Goal: Transaction & Acquisition: Purchase product/service

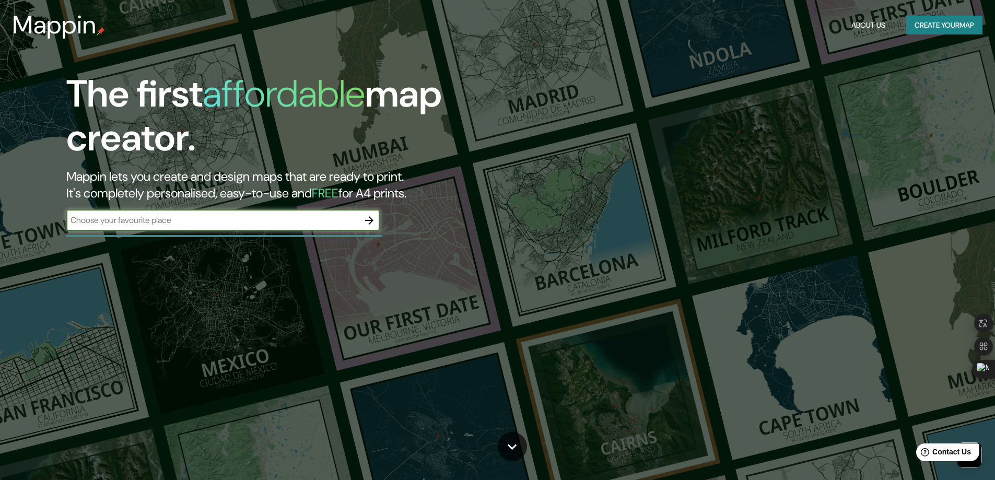
click at [247, 210] on div "​" at bounding box center [222, 220] width 313 height 21
click at [958, 29] on button "Create your map" at bounding box center [944, 25] width 76 height 19
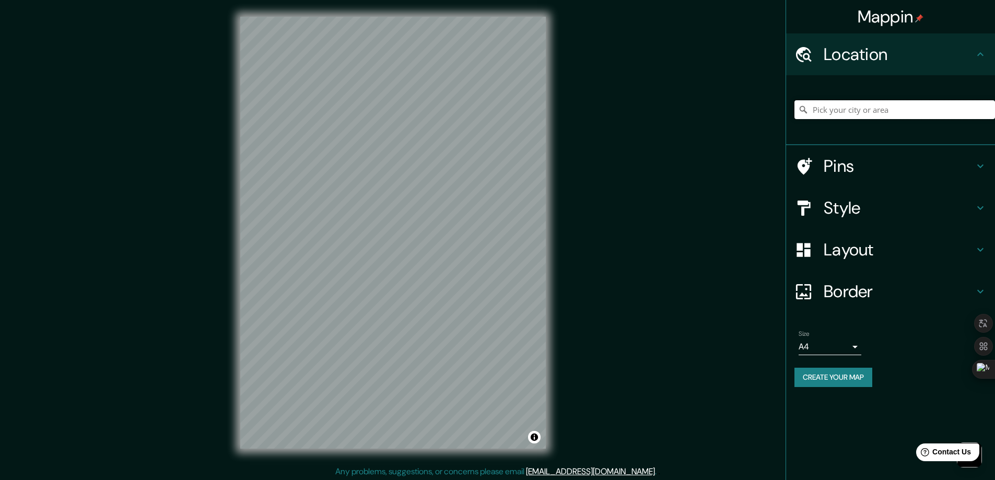
click at [839, 104] on input "Pick your city or area" at bounding box center [894, 109] width 201 height 19
paste input "[PERSON_NAME], [GEOGRAPHIC_DATA], [GEOGRAPHIC_DATA], CDMX"
click at [856, 106] on input "[GEOGRAPHIC_DATA], [GEOGRAPHIC_DATA]" at bounding box center [894, 109] width 201 height 19
click at [856, 107] on input "[GEOGRAPHIC_DATA], [GEOGRAPHIC_DATA]" at bounding box center [894, 109] width 201 height 19
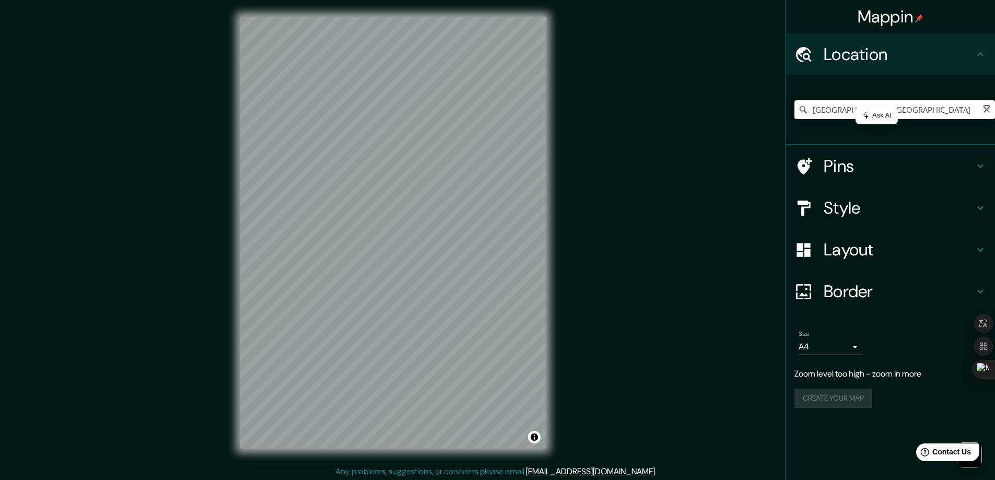
paste input "[PERSON_NAME], [GEOGRAPHIC_DATA], [GEOGRAPHIC_DATA], [GEOGRAPHIC_DATA]"
click at [867, 105] on input "[GEOGRAPHIC_DATA], [GEOGRAPHIC_DATA]" at bounding box center [894, 109] width 201 height 19
paste input "[PERSON_NAME], [GEOGRAPHIC_DATA], [GEOGRAPHIC_DATA], CDMX"
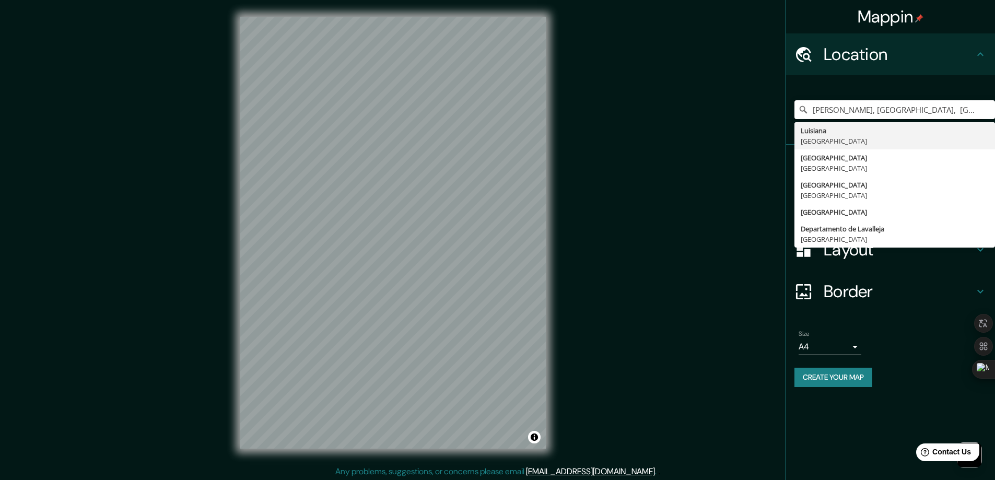
drag, startPoint x: 834, startPoint y: 106, endPoint x: 838, endPoint y: 96, distance: 10.1
click at [838, 96] on div "[PERSON_NAME], [GEOGRAPHIC_DATA], [GEOGRAPHIC_DATA], CDMX [GEOGRAPHIC_DATA] [GE…" at bounding box center [894, 110] width 201 height 52
click at [853, 110] on input "[PERSON_NAME], [GEOGRAPHIC_DATA], [GEOGRAPHIC_DATA], CDMX" at bounding box center [894, 109] width 201 height 19
click at [872, 102] on input "[PERSON_NAME], [GEOGRAPHIC_DATA], [GEOGRAPHIC_DATA], CDMX" at bounding box center [894, 109] width 201 height 19
drag, startPoint x: 870, startPoint y: 107, endPoint x: 752, endPoint y: 102, distance: 118.1
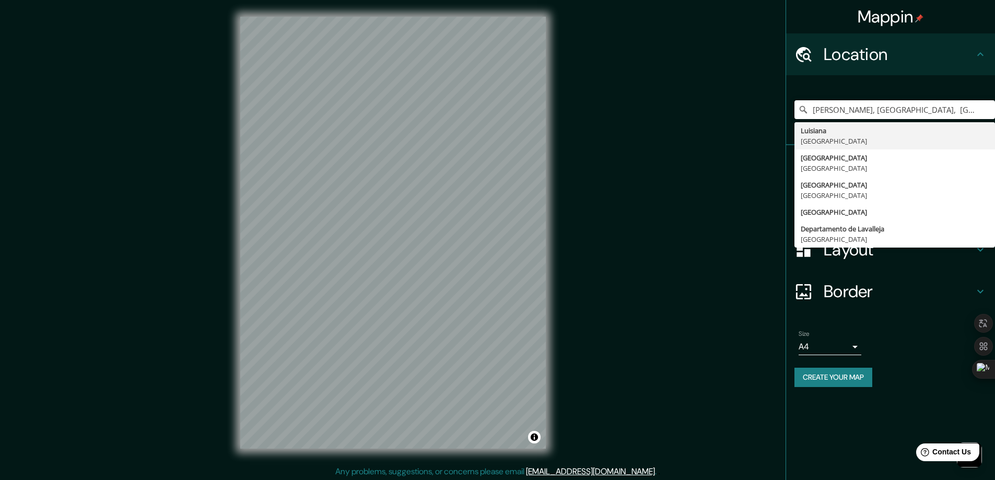
click at [752, 102] on div "Mappin Location [PERSON_NAME], [GEOGRAPHIC_DATA], [GEOGRAPHIC_DATA], CDMX [GEOG…" at bounding box center [497, 241] width 995 height 482
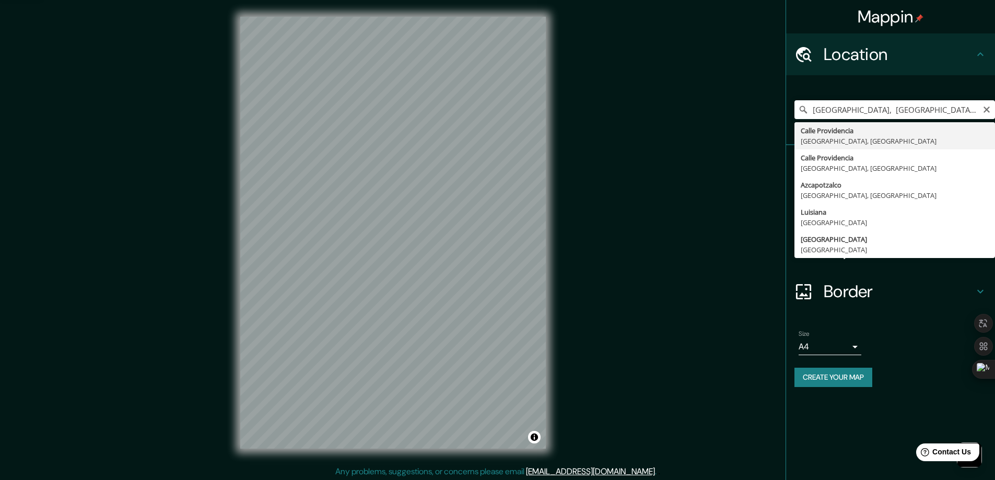
type input "[GEOGRAPHIC_DATA], [GEOGRAPHIC_DATA]"
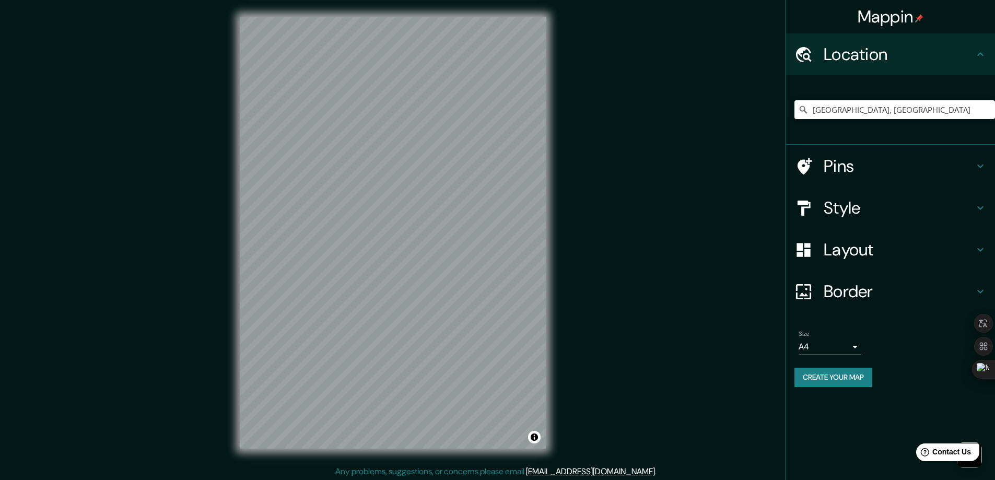
click at [982, 163] on icon at bounding box center [980, 166] width 13 height 13
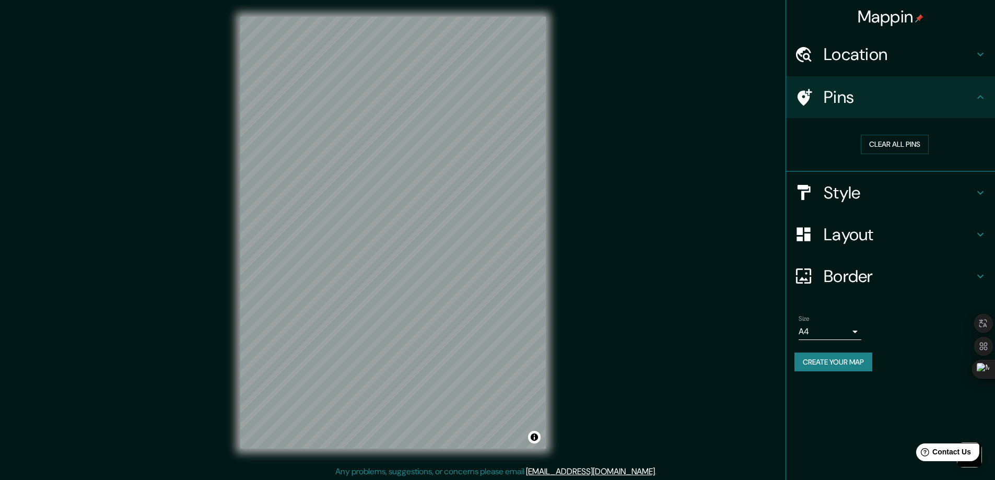
click at [971, 55] on h4 "Location" at bounding box center [899, 54] width 150 height 21
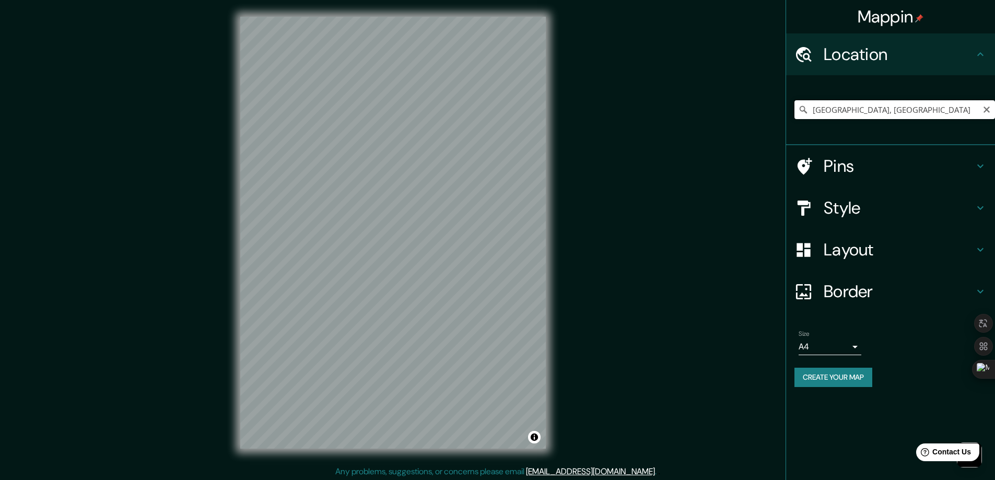
click at [897, 110] on input "[GEOGRAPHIC_DATA], [GEOGRAPHIC_DATA]" at bounding box center [894, 109] width 201 height 19
drag, startPoint x: 935, startPoint y: 109, endPoint x: 745, endPoint y: 119, distance: 190.4
click at [745, 119] on div "Mappin Location [GEOGRAPHIC_DATA], [GEOGRAPHIC_DATA], [GEOGRAPHIC_DATA] Pins St…" at bounding box center [497, 241] width 995 height 482
click at [843, 114] on input "[GEOGRAPHIC_DATA], [GEOGRAPHIC_DATA]" at bounding box center [894, 109] width 201 height 19
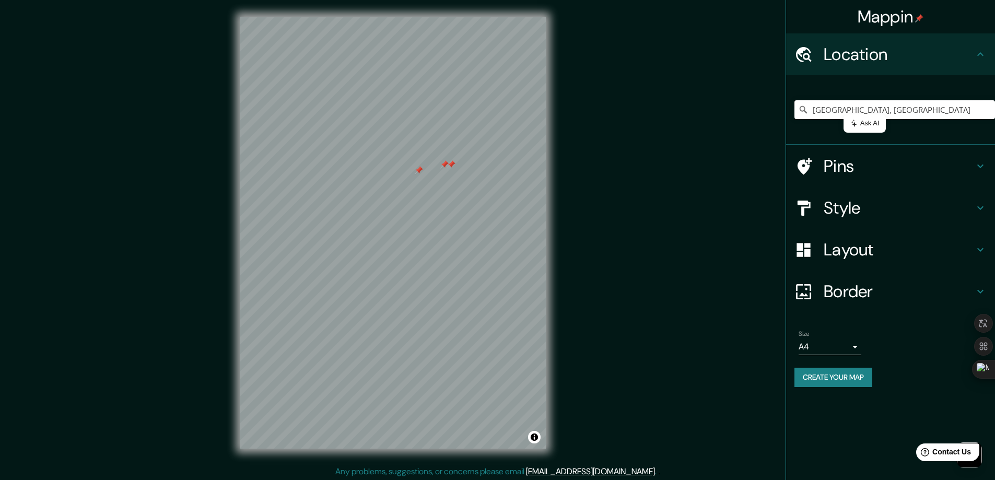
click at [843, 114] on input "[GEOGRAPHIC_DATA], [GEOGRAPHIC_DATA]" at bounding box center [894, 109] width 201 height 19
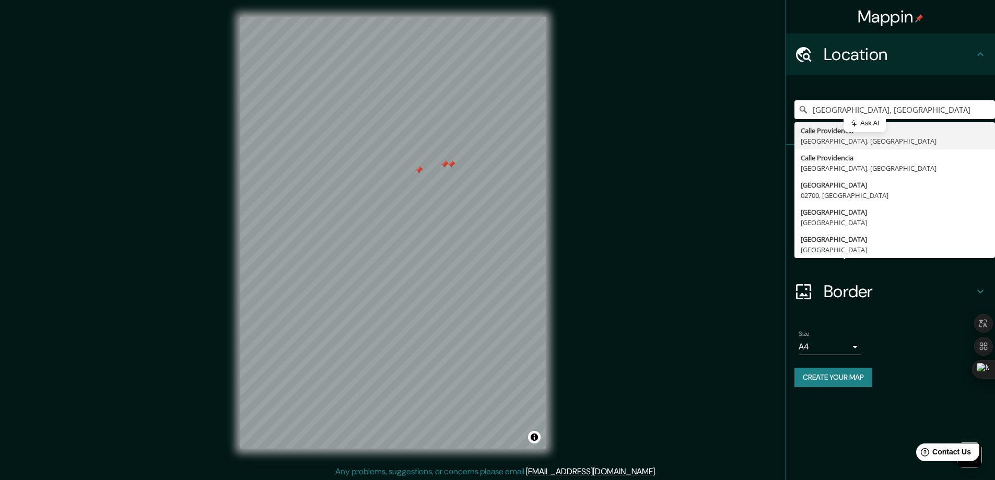
click at [657, 214] on div "Mappin Location [GEOGRAPHIC_DATA] [GEOGRAPHIC_DATA] [GEOGRAPHIC_DATA] [GEOGRAPH…" at bounding box center [497, 241] width 995 height 482
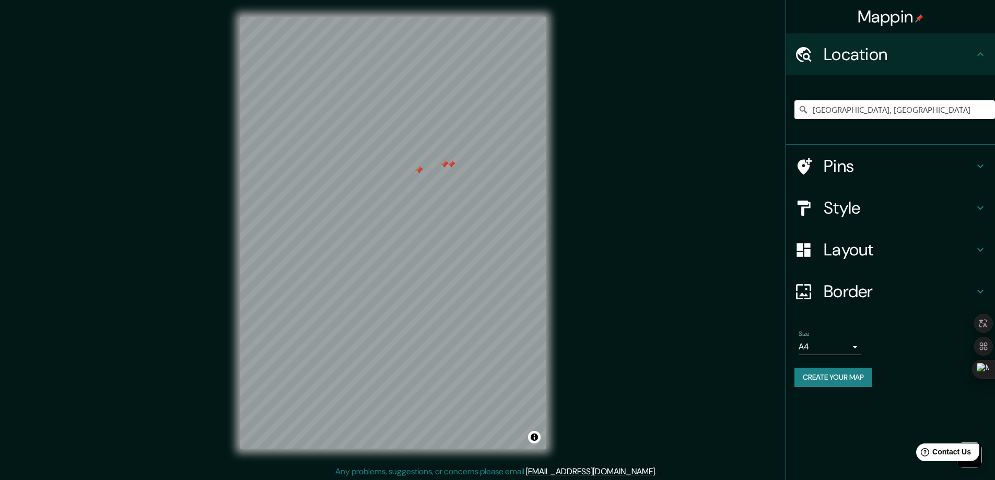
click at [846, 161] on h4 "Pins" at bounding box center [899, 166] width 150 height 21
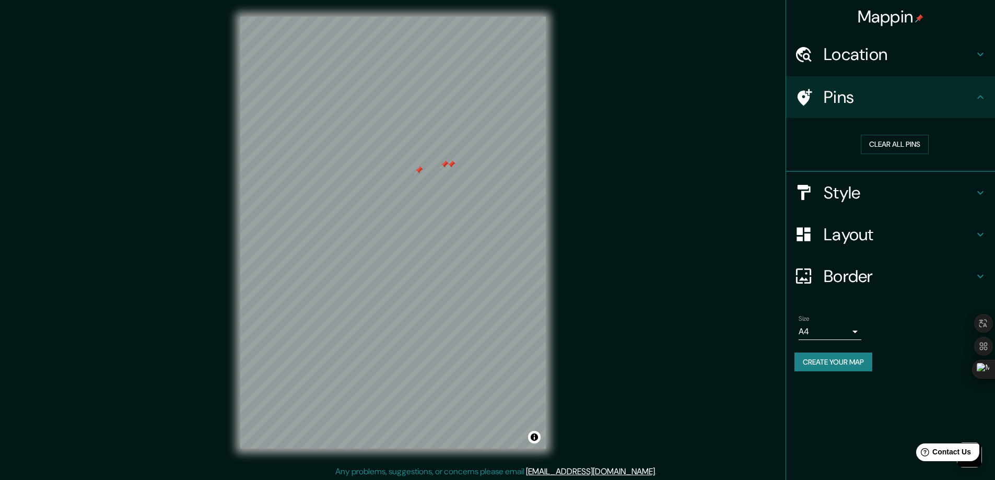
click at [849, 198] on h4 "Style" at bounding box center [899, 192] width 150 height 21
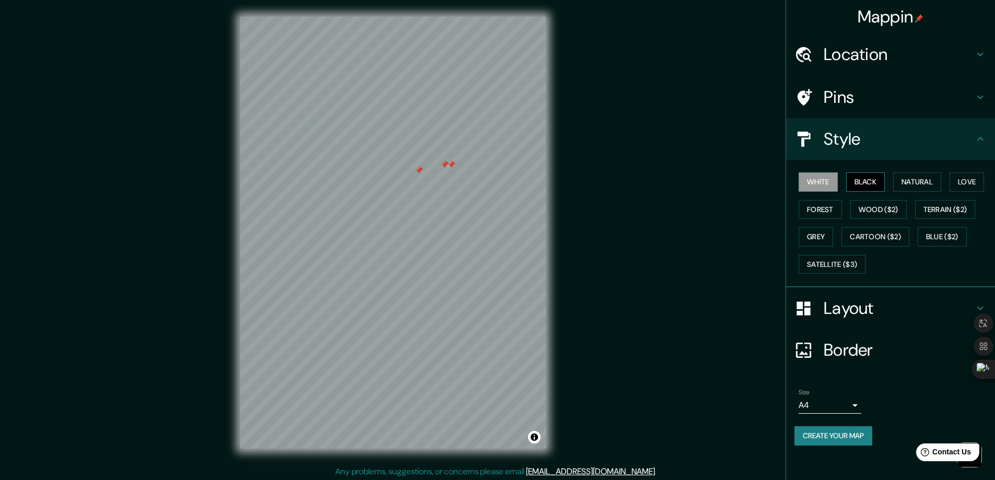
click at [872, 186] on button "Black" at bounding box center [865, 181] width 39 height 19
click at [445, 165] on div at bounding box center [444, 164] width 8 height 8
drag, startPoint x: 449, startPoint y: 178, endPoint x: 455, endPoint y: 182, distance: 7.5
click at [455, 182] on div at bounding box center [456, 182] width 8 height 8
click at [461, 175] on div at bounding box center [460, 175] width 8 height 8
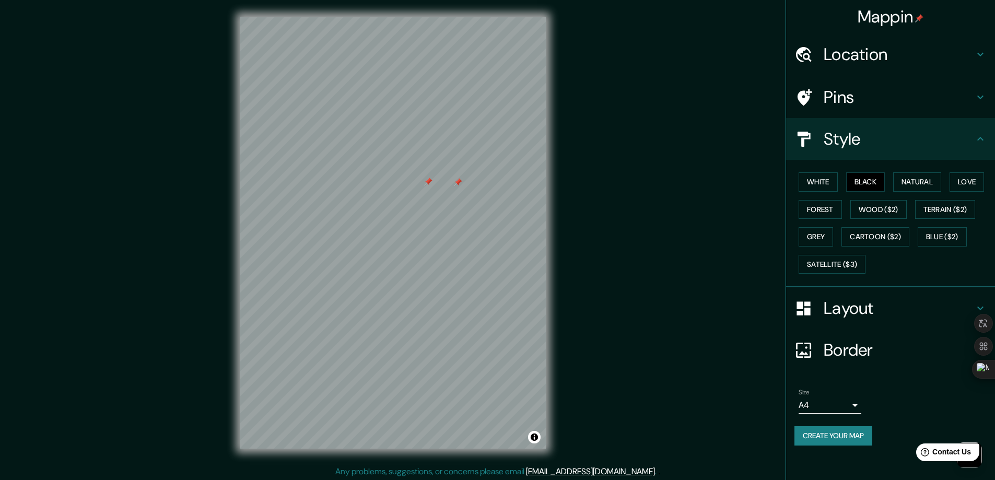
click at [458, 180] on div at bounding box center [458, 182] width 8 height 8
click at [429, 182] on div at bounding box center [428, 182] width 8 height 8
click at [921, 178] on button "Natural" at bounding box center [917, 181] width 48 height 19
click at [938, 201] on button "Terrain ($2)" at bounding box center [945, 209] width 61 height 19
click at [911, 220] on div "White Black Natural Love Forest Wood ($2) Terrain ($2) Grey Cartoon ($2) Blue (…" at bounding box center [894, 223] width 201 height 110
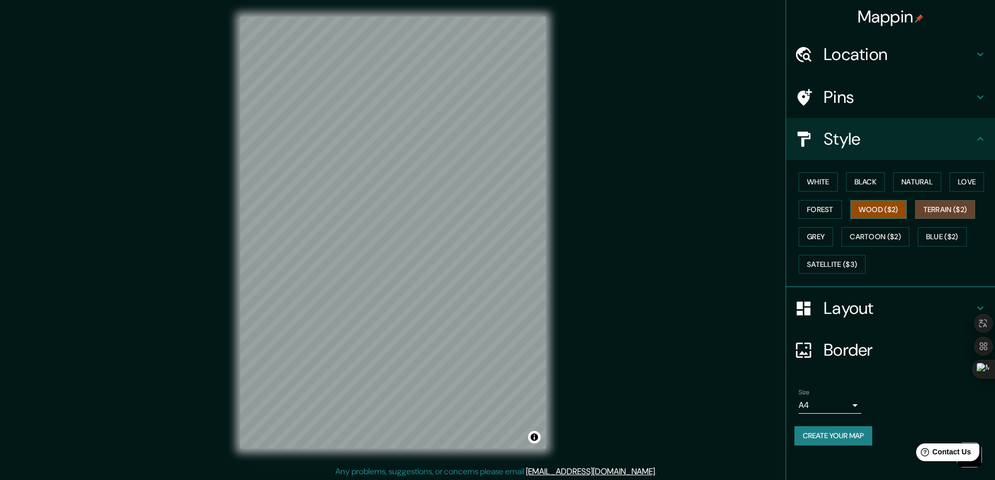
click at [885, 212] on button "Wood ($2)" at bounding box center [878, 209] width 56 height 19
click at [853, 212] on button "Wood ($2)" at bounding box center [878, 209] width 56 height 19
click at [817, 241] on button "Grey" at bounding box center [816, 236] width 34 height 19
click at [918, 233] on div "White Black Natural Love Forest Wood ($2) Terrain ($2) Grey Cartoon ($2) Blue (…" at bounding box center [894, 223] width 201 height 110
click at [941, 236] on button "Blue ($2)" at bounding box center [942, 236] width 49 height 19
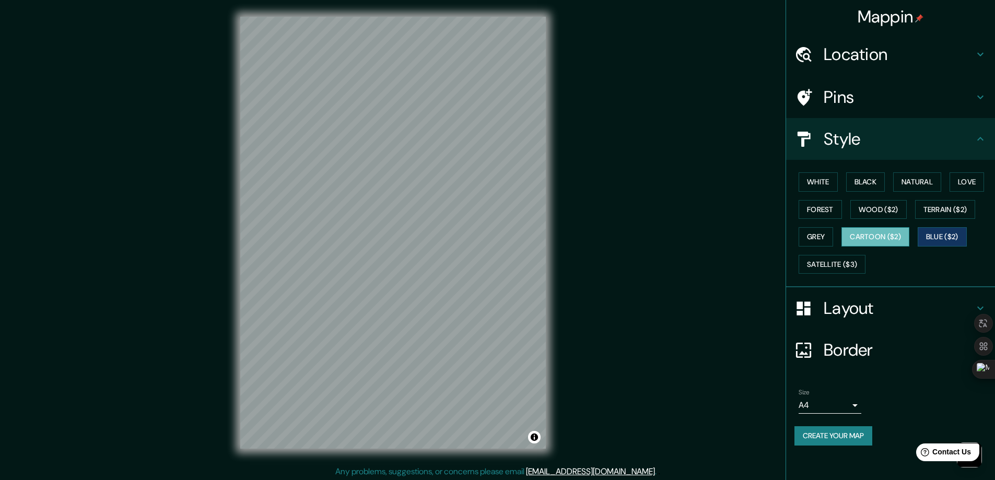
click at [898, 236] on button "Cartoon ($2)" at bounding box center [875, 236] width 68 height 19
click at [849, 267] on button "Satellite ($3)" at bounding box center [832, 264] width 67 height 19
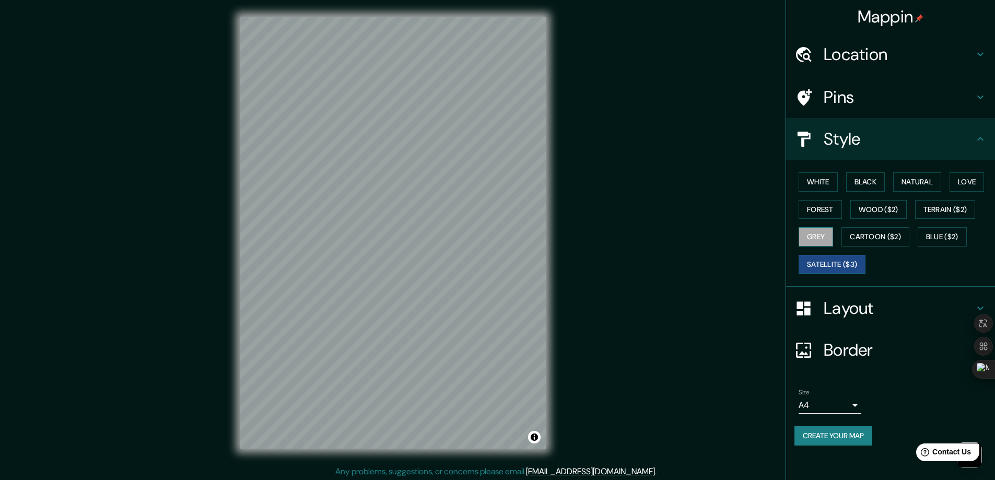
click at [821, 238] on button "Grey" at bounding box center [816, 236] width 34 height 19
click at [828, 194] on div "White Black Natural Love Forest Wood ($2) Terrain ($2) Grey Cartoon ($2) Blue (…" at bounding box center [894, 223] width 201 height 110
click at [826, 209] on button "Forest" at bounding box center [820, 209] width 43 height 19
click at [822, 179] on button "White" at bounding box center [818, 181] width 39 height 19
click at [880, 181] on button "Black" at bounding box center [865, 181] width 39 height 19
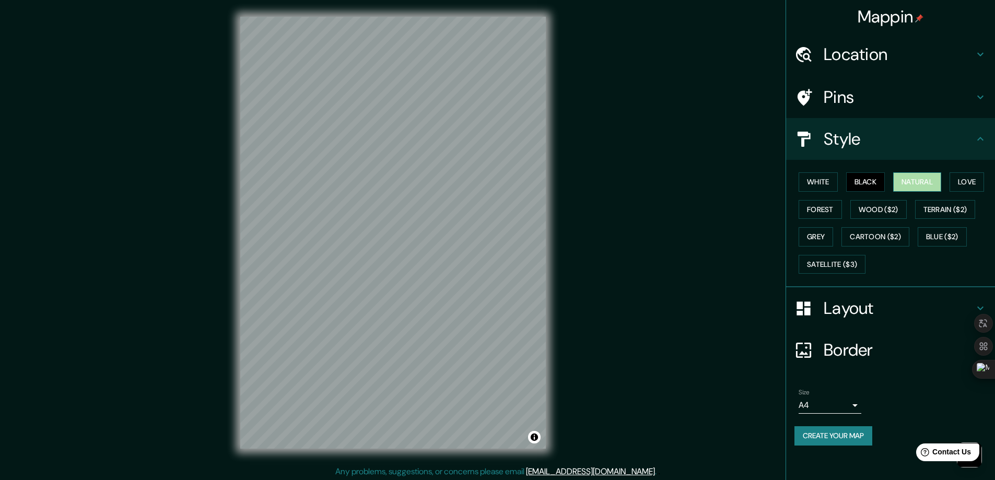
click at [941, 185] on button "Natural" at bounding box center [917, 181] width 48 height 19
click at [967, 186] on button "Love" at bounding box center [967, 181] width 34 height 19
click at [946, 210] on button "Terrain ($2)" at bounding box center [945, 209] width 61 height 19
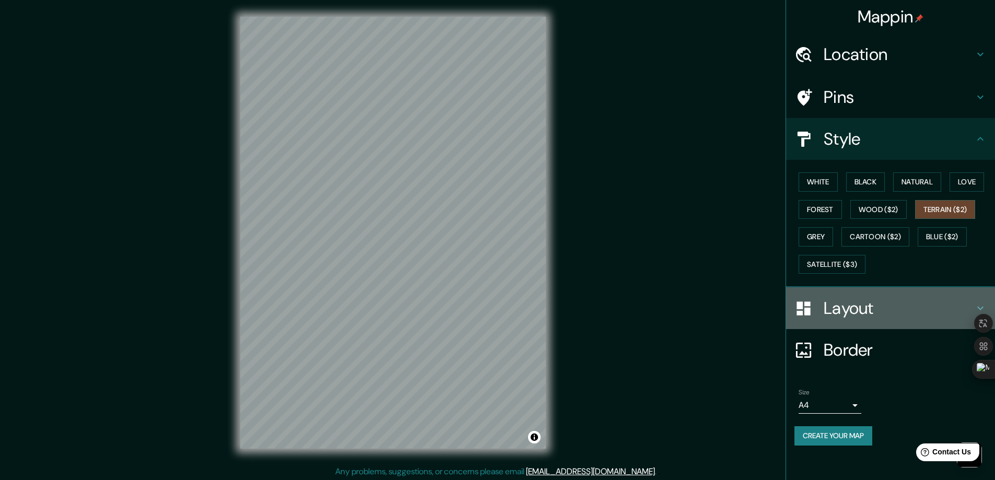
click at [870, 301] on h4 "Layout" at bounding box center [899, 308] width 150 height 21
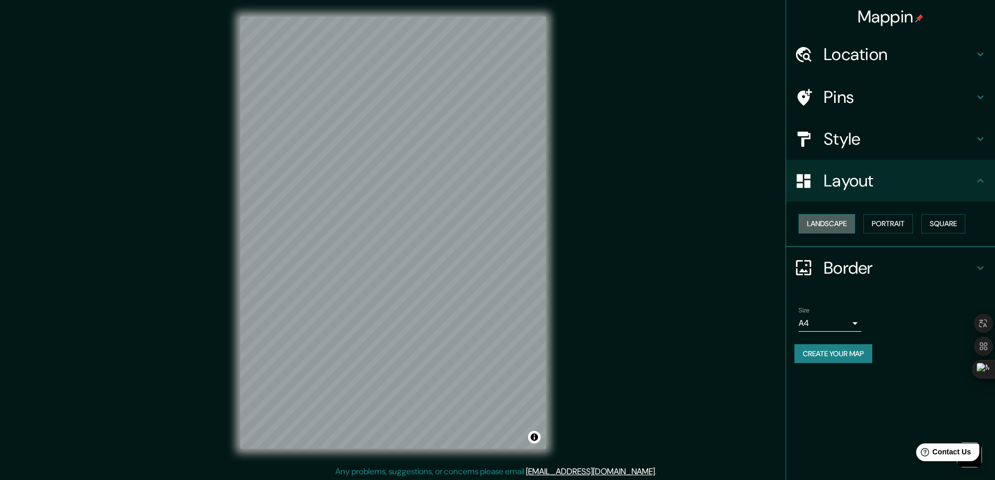
click at [822, 220] on button "Landscape" at bounding box center [827, 223] width 56 height 19
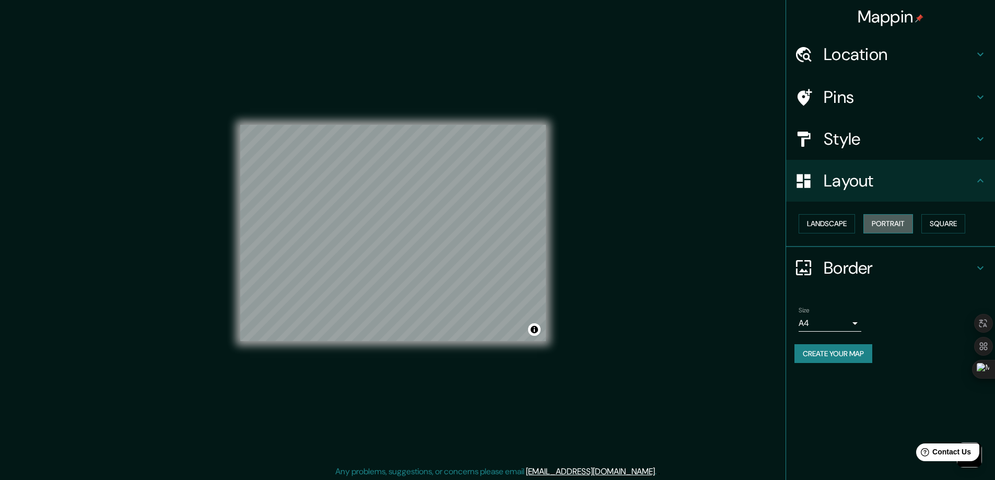
click at [900, 227] on button "Portrait" at bounding box center [888, 223] width 50 height 19
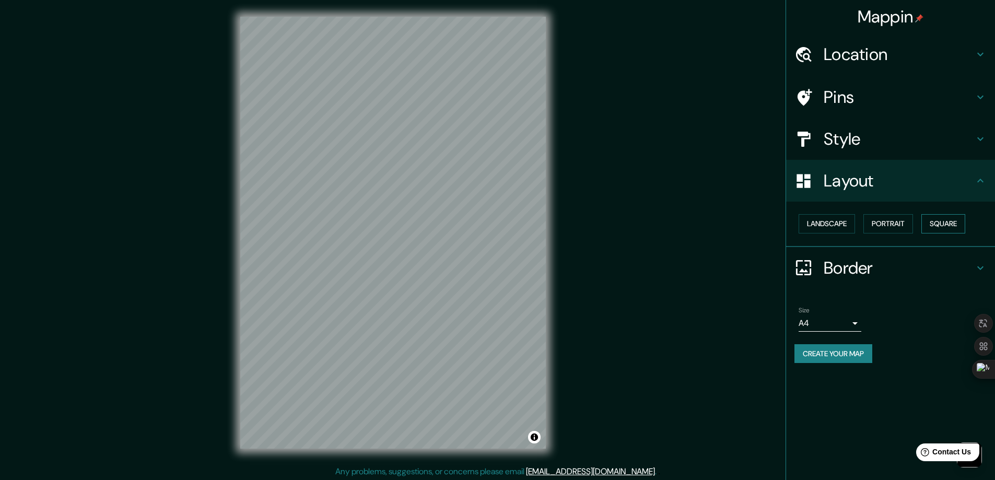
click at [947, 229] on button "Square" at bounding box center [943, 223] width 44 height 19
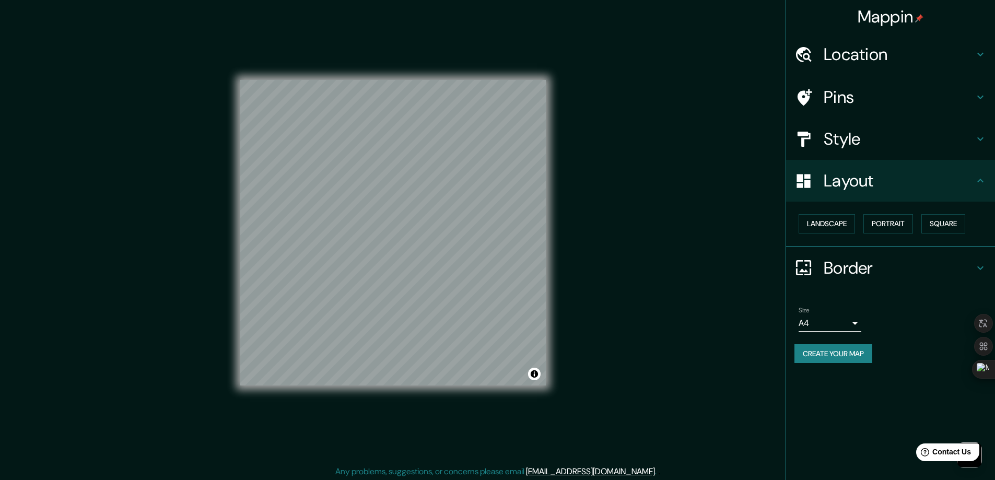
click at [842, 268] on h4 "Border" at bounding box center [899, 267] width 150 height 21
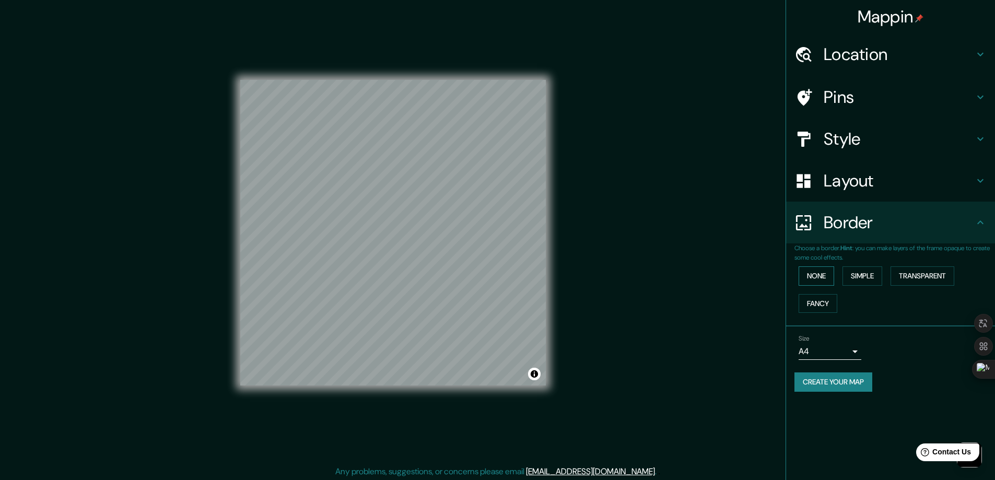
click at [812, 275] on button "None" at bounding box center [817, 275] width 36 height 19
click at [928, 271] on button "Transparent" at bounding box center [922, 275] width 64 height 19
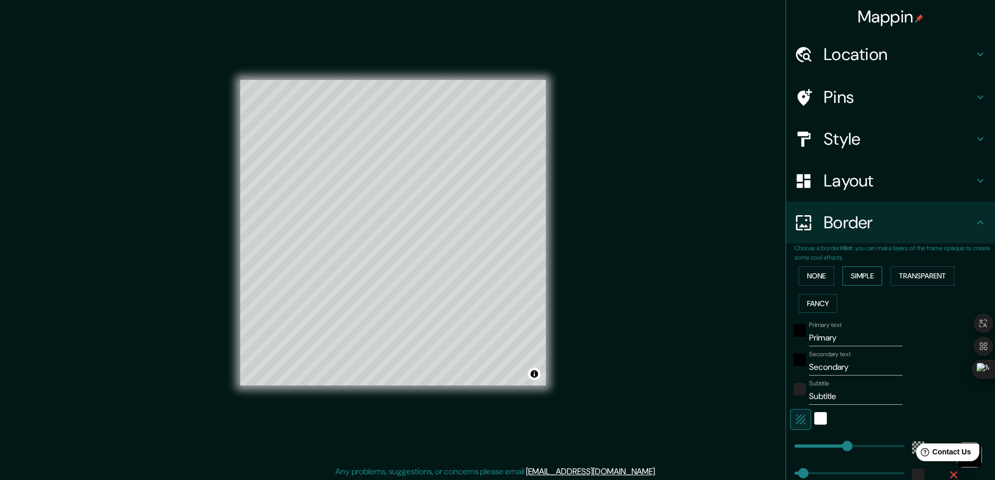
click at [869, 271] on button "Simple" at bounding box center [862, 275] width 40 height 19
click at [826, 273] on button "None" at bounding box center [817, 275] width 36 height 19
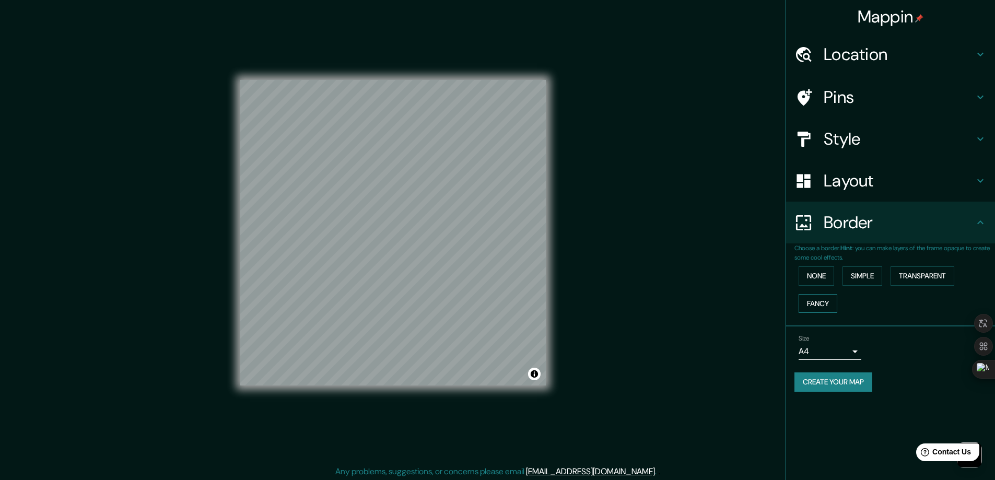
click at [819, 294] on button "Fancy" at bounding box center [818, 303] width 39 height 19
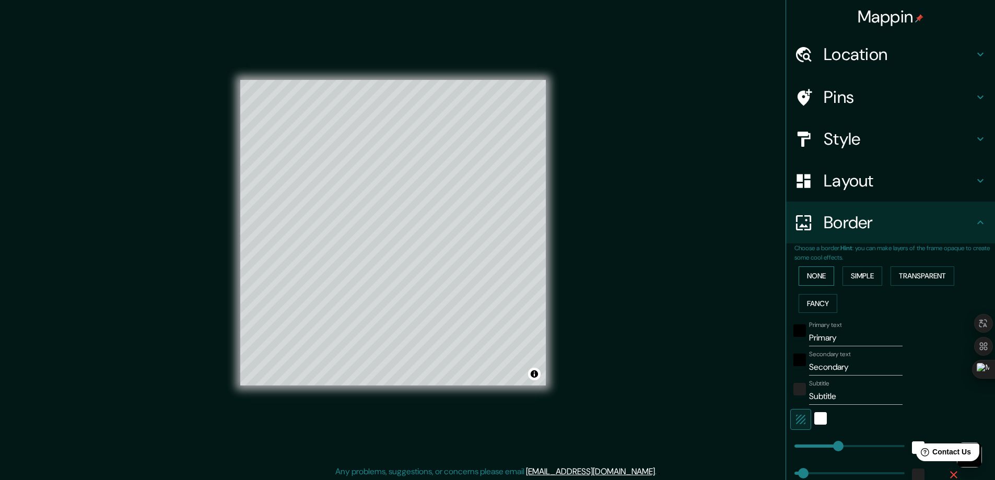
click at [806, 272] on button "None" at bounding box center [817, 275] width 36 height 19
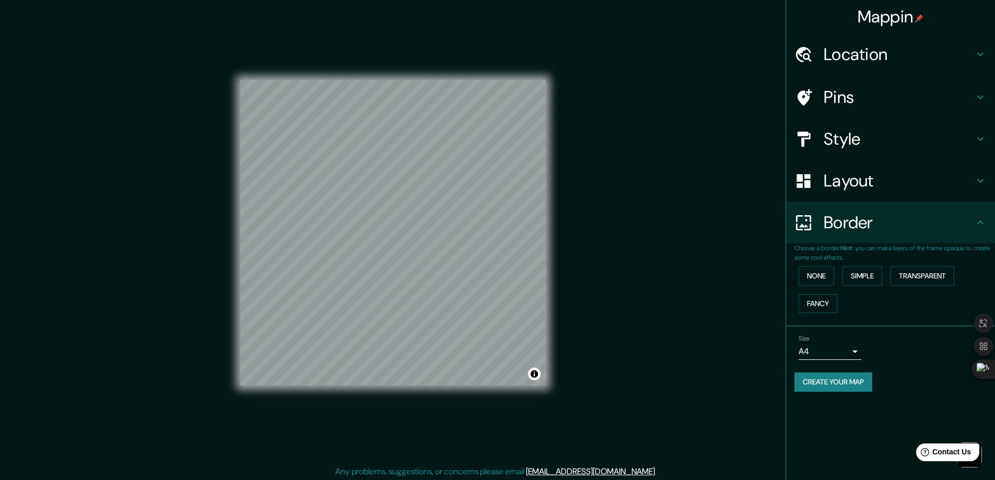
click at [848, 188] on h4 "Layout" at bounding box center [899, 180] width 150 height 21
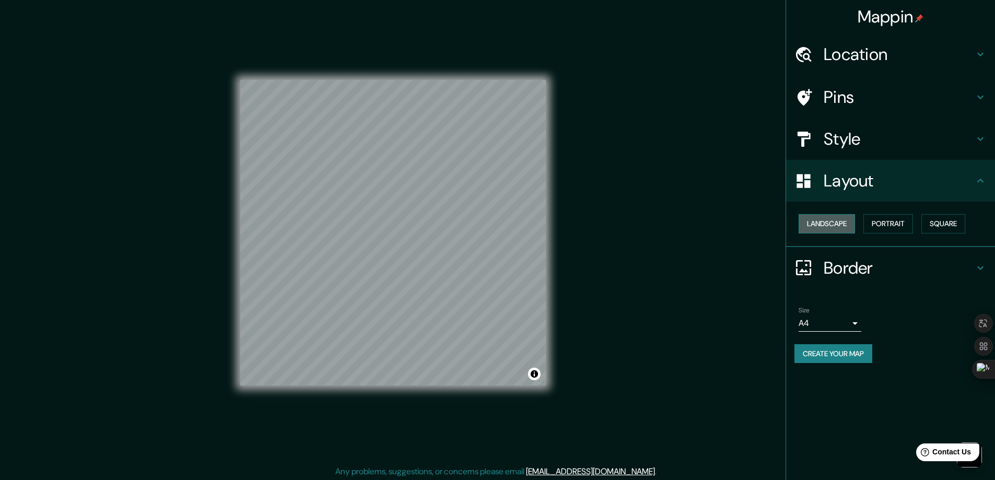
click at [835, 220] on button "Landscape" at bounding box center [827, 223] width 56 height 19
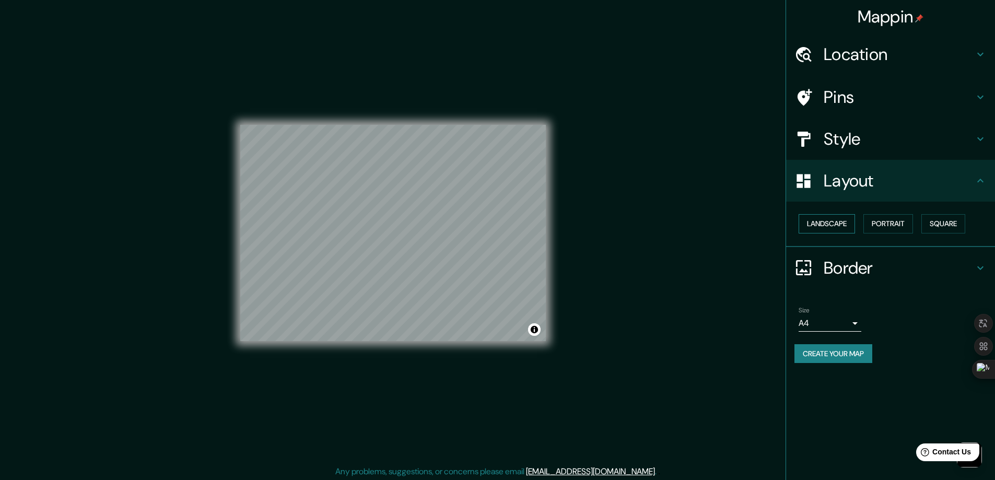
click at [835, 220] on button "Landscape" at bounding box center [827, 223] width 56 height 19
click at [895, 222] on button "Portrait" at bounding box center [888, 223] width 50 height 19
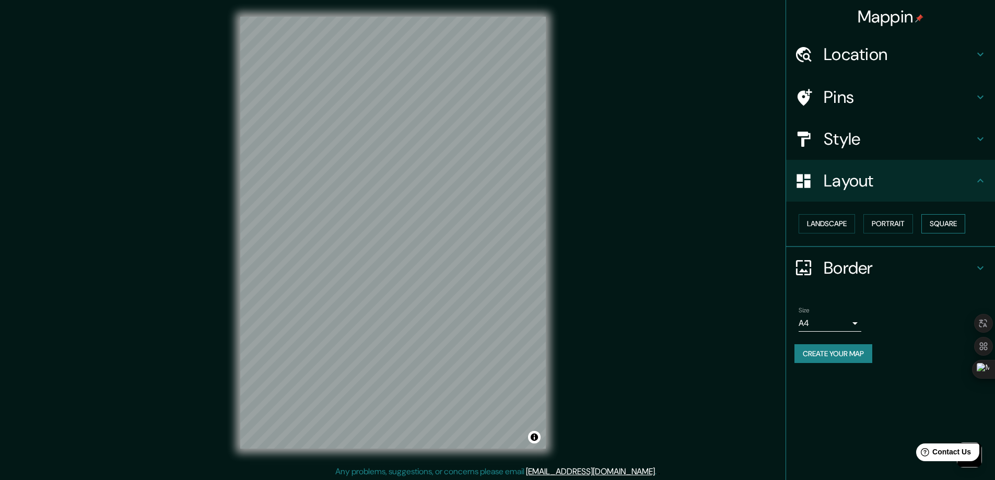
click at [943, 222] on button "Square" at bounding box center [943, 223] width 44 height 19
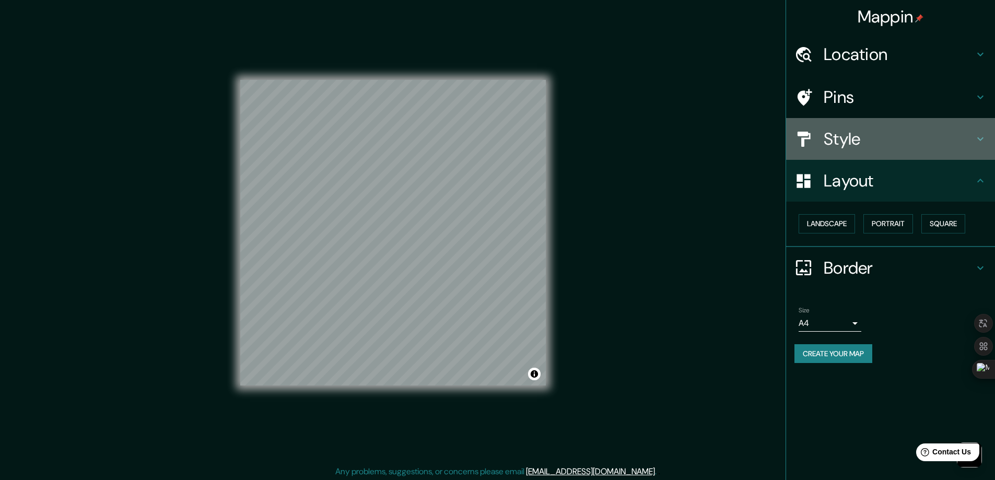
click at [884, 152] on div "Style" at bounding box center [890, 139] width 209 height 42
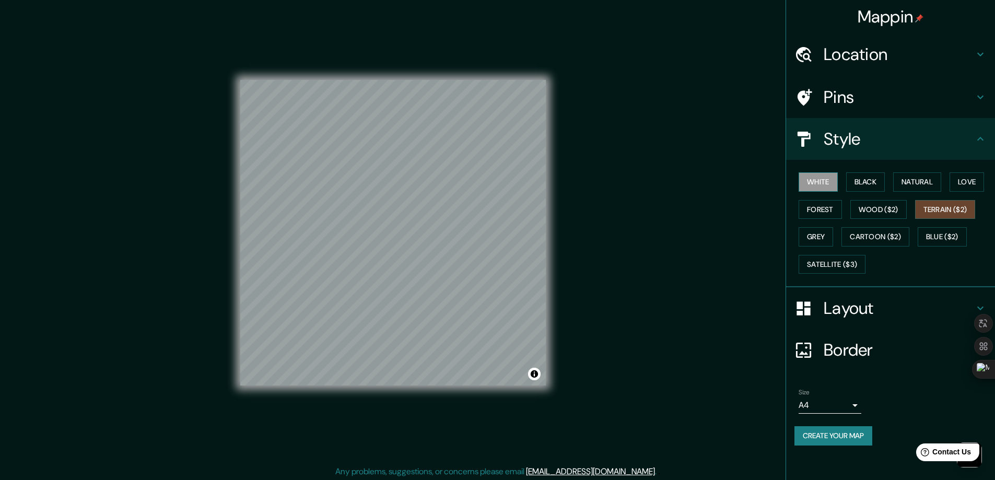
click at [816, 183] on button "White" at bounding box center [818, 181] width 39 height 19
click at [860, 182] on button "Black" at bounding box center [865, 181] width 39 height 19
click at [904, 182] on button "Natural" at bounding box center [917, 181] width 48 height 19
click at [975, 185] on button "Love" at bounding box center [967, 181] width 34 height 19
click at [817, 208] on button "Forest" at bounding box center [820, 209] width 43 height 19
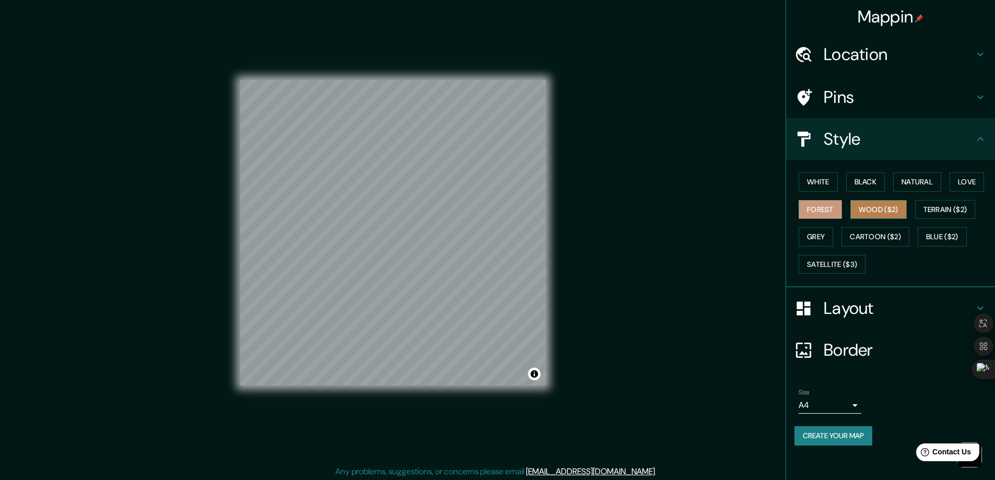
click at [882, 207] on button "Wood ($2)" at bounding box center [878, 209] width 56 height 19
click at [948, 208] on button "Terrain ($2)" at bounding box center [945, 209] width 61 height 19
click at [867, 222] on div "White Black Natural Love Forest Wood ($2) Terrain ($2) Grey Cartoon ($2) Blue (…" at bounding box center [894, 223] width 201 height 110
click at [820, 207] on button "Forest" at bounding box center [820, 209] width 43 height 19
click at [886, 208] on button "Wood ($2)" at bounding box center [878, 209] width 56 height 19
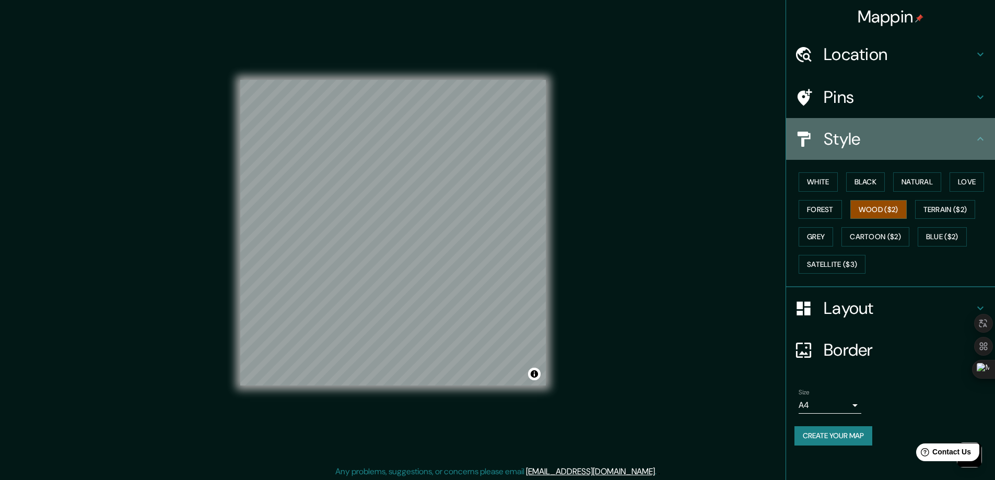
click at [836, 148] on h4 "Style" at bounding box center [899, 138] width 150 height 21
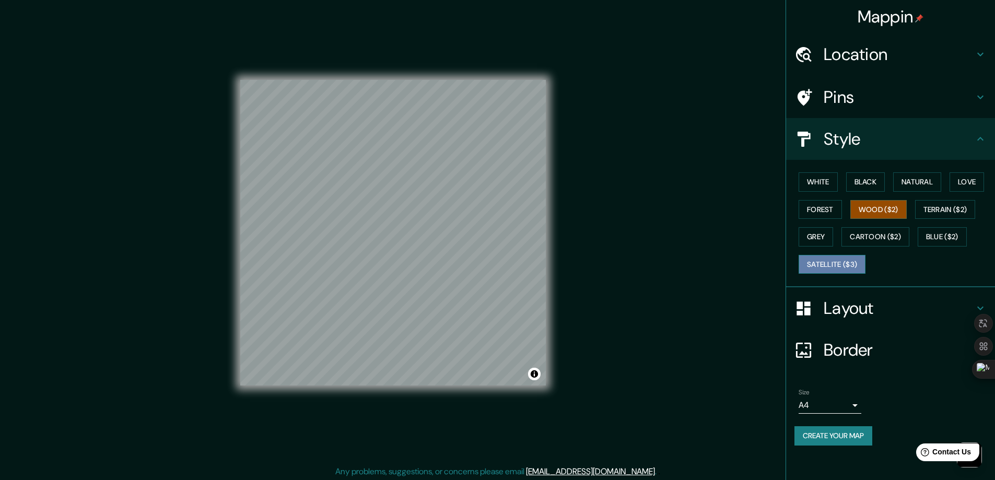
click at [847, 264] on button "Satellite ($3)" at bounding box center [832, 264] width 67 height 19
click at [883, 229] on button "Cartoon ($2)" at bounding box center [875, 236] width 68 height 19
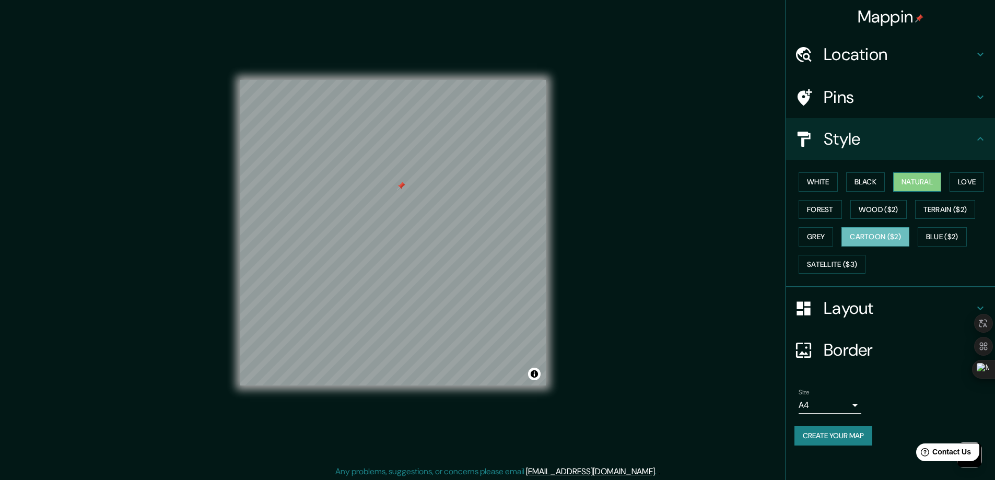
click at [941, 190] on button "Natural" at bounding box center [917, 181] width 48 height 19
click at [942, 212] on button "Terrain ($2)" at bounding box center [945, 209] width 61 height 19
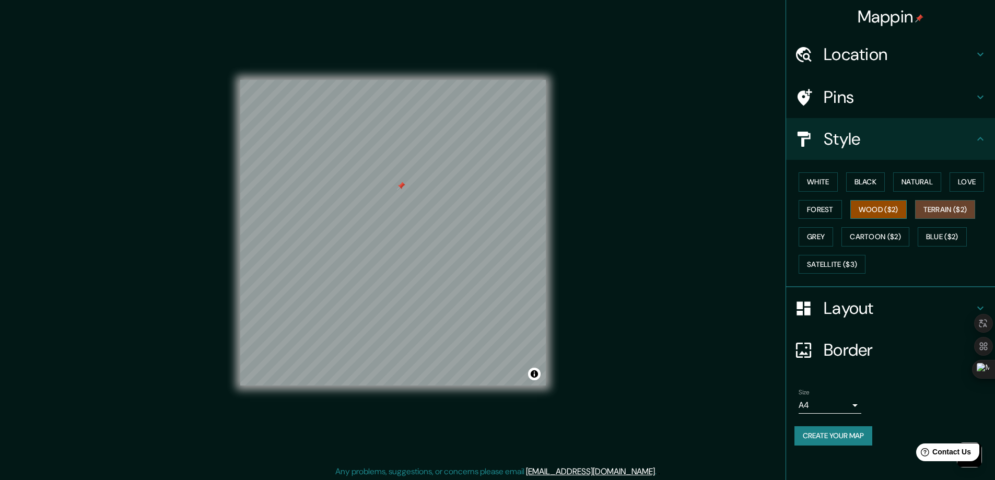
click at [877, 212] on button "Wood ($2)" at bounding box center [878, 209] width 56 height 19
click at [834, 262] on button "Satellite ($3)" at bounding box center [832, 264] width 67 height 19
click at [455, 135] on div at bounding box center [455, 139] width 8 height 8
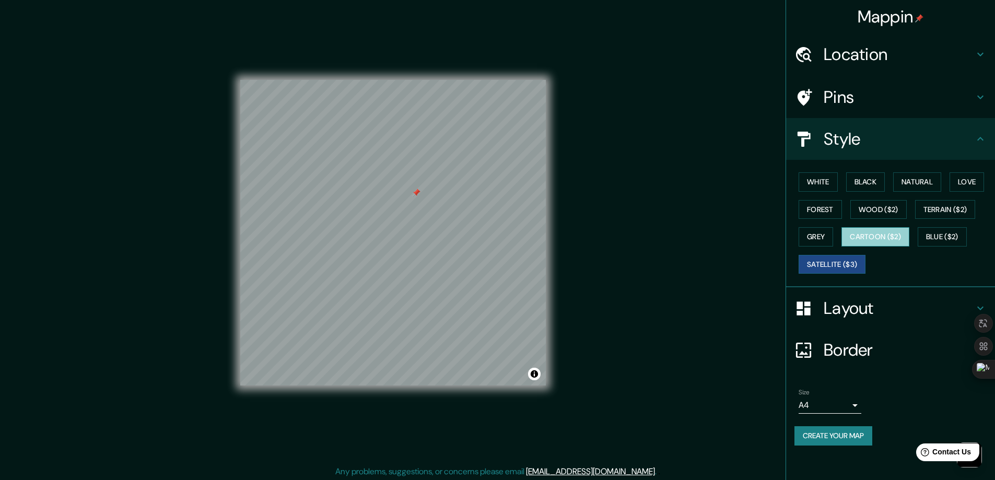
click at [887, 232] on button "Cartoon ($2)" at bounding box center [875, 236] width 68 height 19
click at [927, 238] on button "Blue ($2)" at bounding box center [942, 236] width 49 height 19
click at [943, 195] on div "White Black Natural Love Forest Wood ($2) Terrain ($2) Grey Cartoon ($2) Blue (…" at bounding box center [894, 223] width 201 height 110
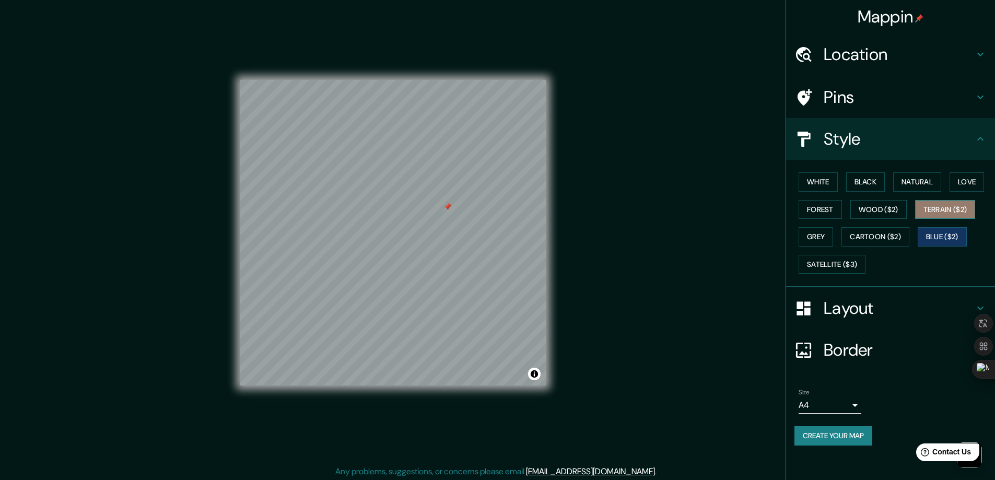
click at [933, 207] on button "Terrain ($2)" at bounding box center [945, 209] width 61 height 19
click at [836, 213] on button "Forest" at bounding box center [820, 209] width 43 height 19
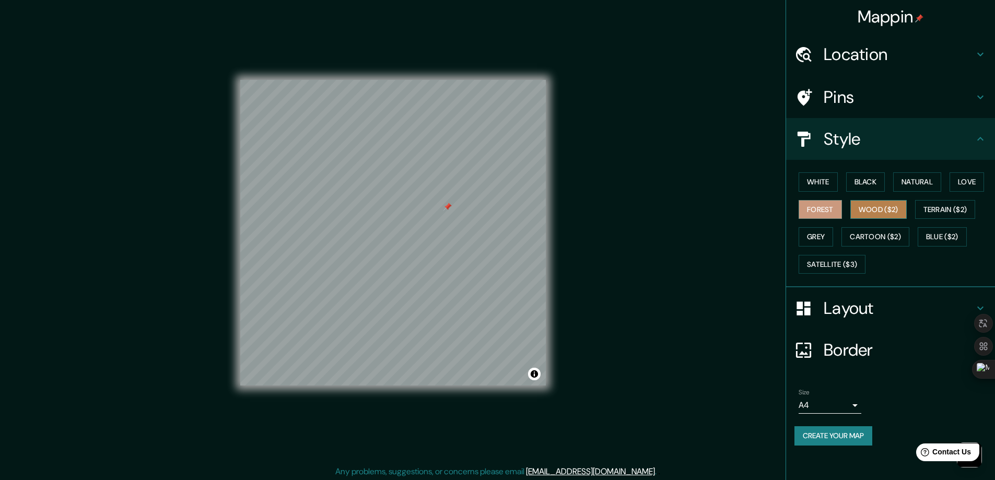
click at [859, 208] on button "Wood ($2)" at bounding box center [878, 209] width 56 height 19
click at [833, 267] on button "Satellite ($3)" at bounding box center [832, 264] width 67 height 19
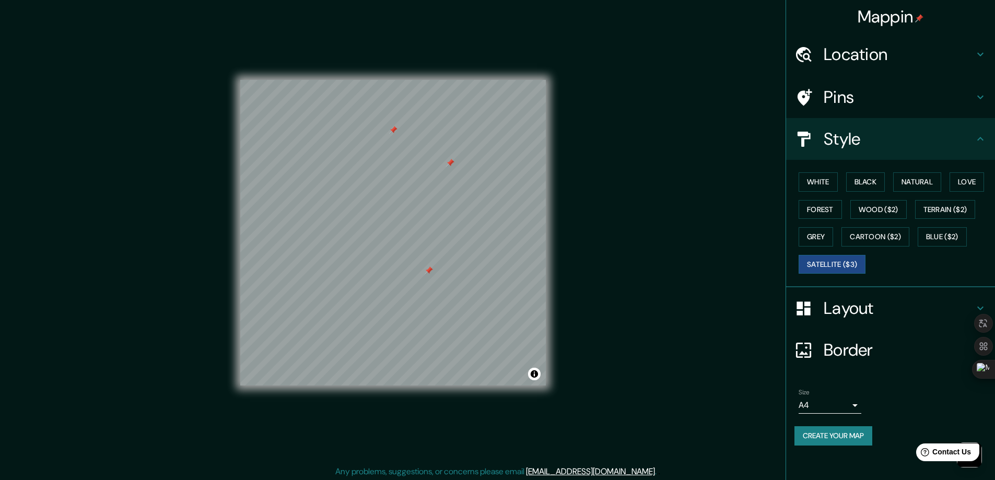
click at [393, 131] on div at bounding box center [393, 130] width 8 height 8
drag, startPoint x: 538, startPoint y: 31, endPoint x: 881, endPoint y: 214, distance: 388.3
click at [881, 214] on button "Wood ($2)" at bounding box center [878, 209] width 56 height 19
click at [403, 179] on div at bounding box center [405, 178] width 8 height 8
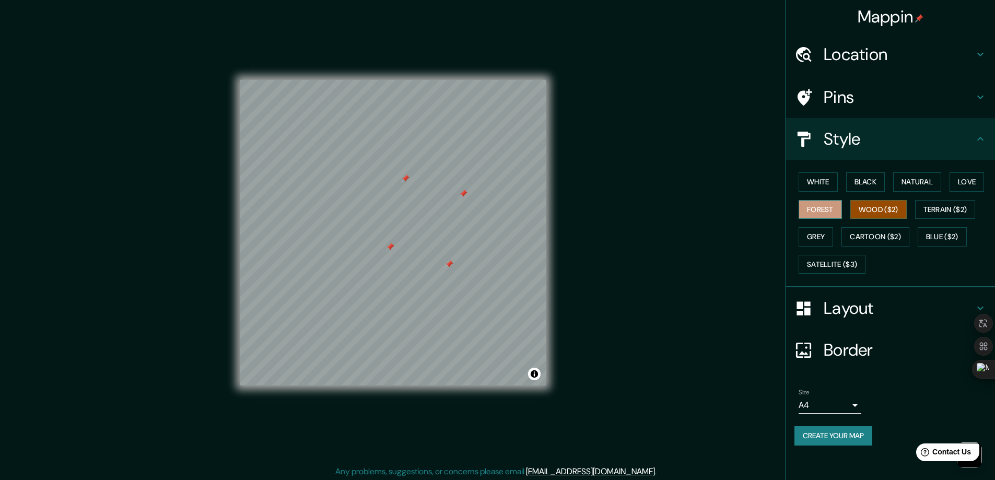
click at [816, 214] on button "Forest" at bounding box center [820, 209] width 43 height 19
click at [820, 186] on button "White" at bounding box center [818, 181] width 39 height 19
click at [864, 185] on button "Black" at bounding box center [865, 181] width 39 height 19
click at [926, 186] on button "Natural" at bounding box center [917, 181] width 48 height 19
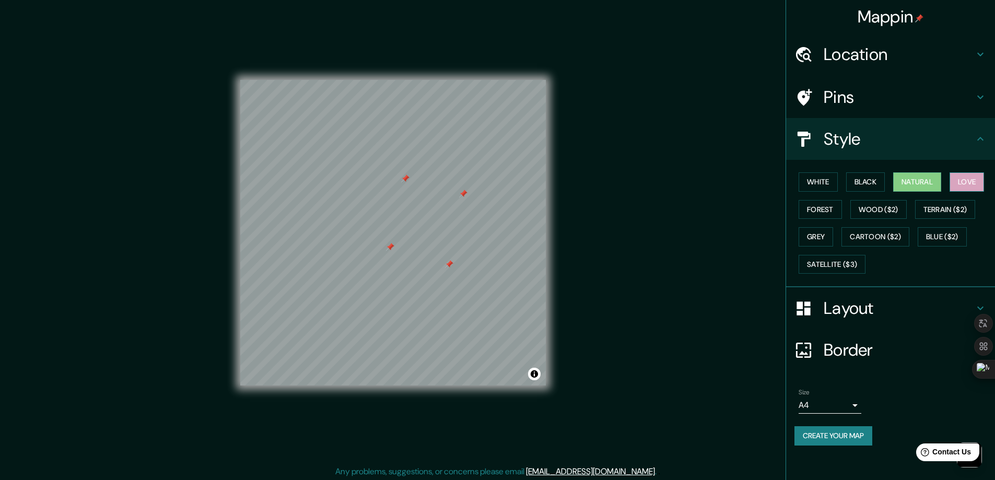
click at [977, 184] on button "Love" at bounding box center [967, 181] width 34 height 19
click at [823, 176] on button "White" at bounding box center [818, 181] width 39 height 19
click at [866, 179] on button "Black" at bounding box center [865, 181] width 39 height 19
click at [930, 182] on button "Natural" at bounding box center [917, 181] width 48 height 19
click at [969, 182] on button "Love" at bounding box center [967, 181] width 34 height 19
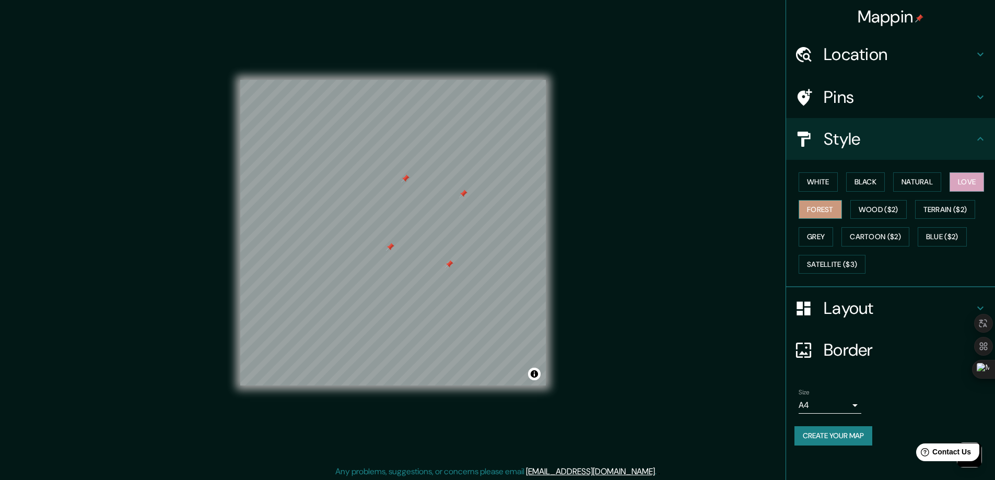
click at [823, 209] on button "Forest" at bounding box center [820, 209] width 43 height 19
click at [863, 209] on button "Wood ($2)" at bounding box center [878, 209] width 56 height 19
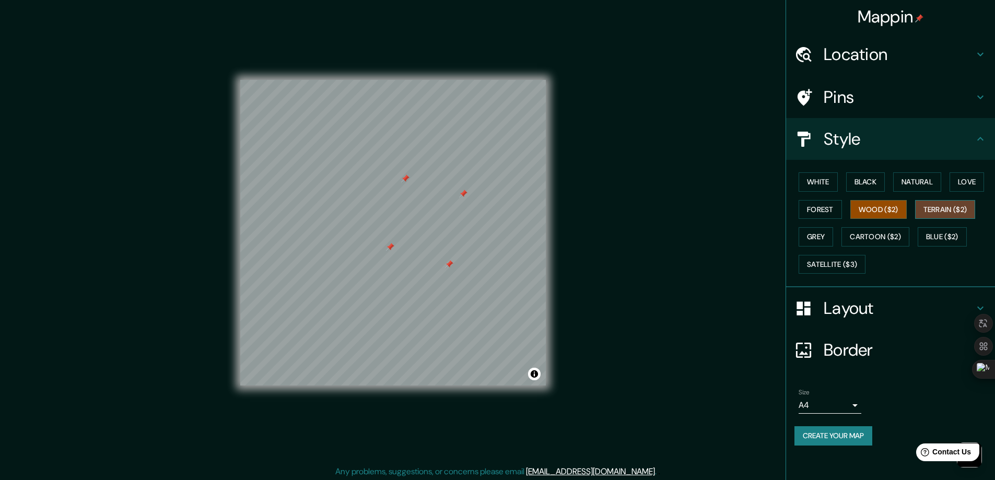
click at [932, 212] on button "Terrain ($2)" at bounding box center [945, 209] width 61 height 19
click at [886, 230] on button "Cartoon ($2)" at bounding box center [875, 236] width 68 height 19
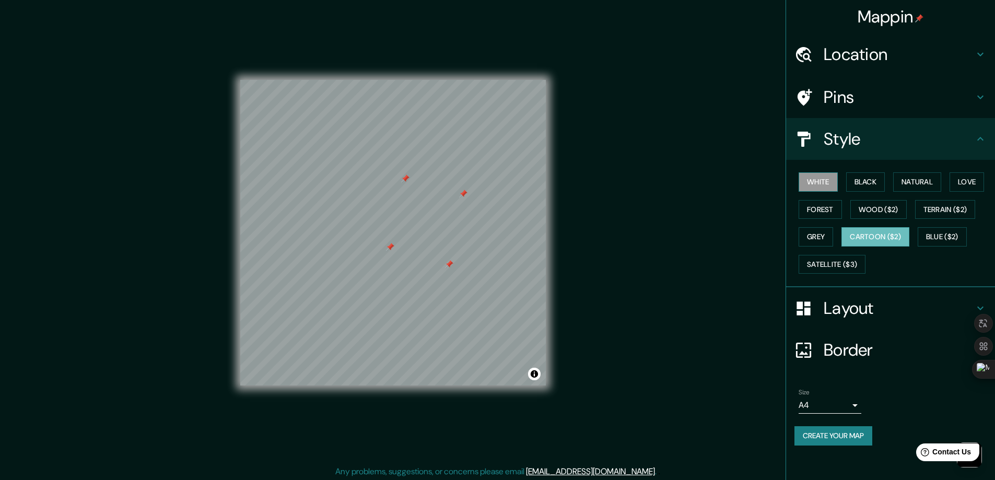
click at [814, 187] on button "White" at bounding box center [818, 181] width 39 height 19
click at [409, 254] on div at bounding box center [409, 250] width 8 height 8
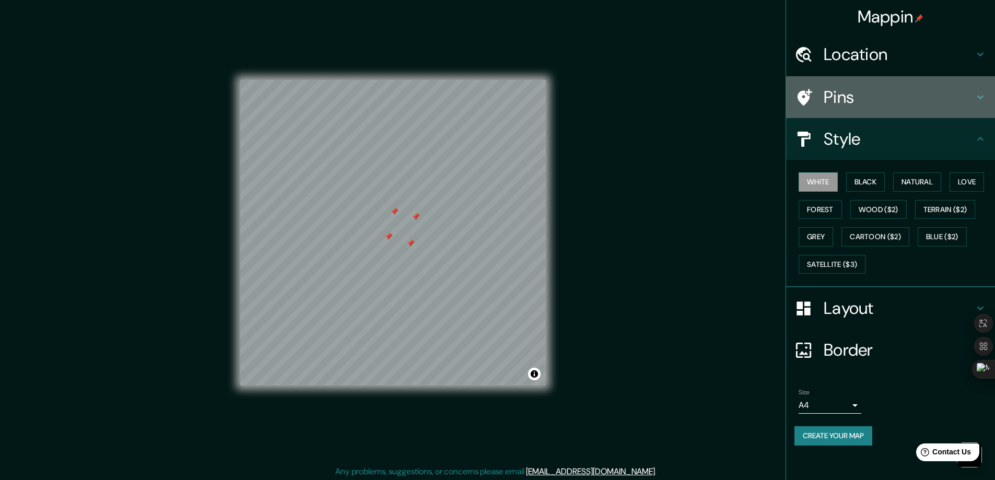
click at [831, 98] on h4 "Pins" at bounding box center [899, 97] width 150 height 21
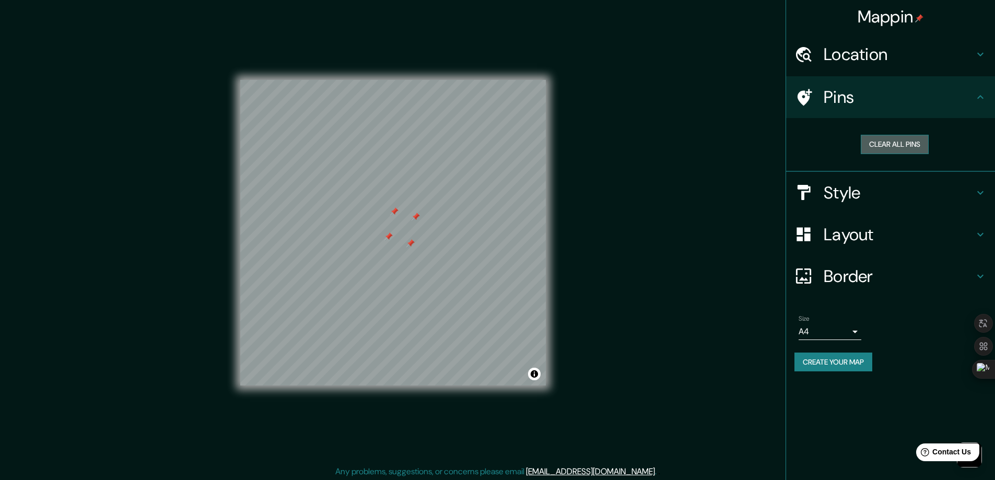
click at [888, 138] on button "Clear all pins" at bounding box center [895, 144] width 68 height 19
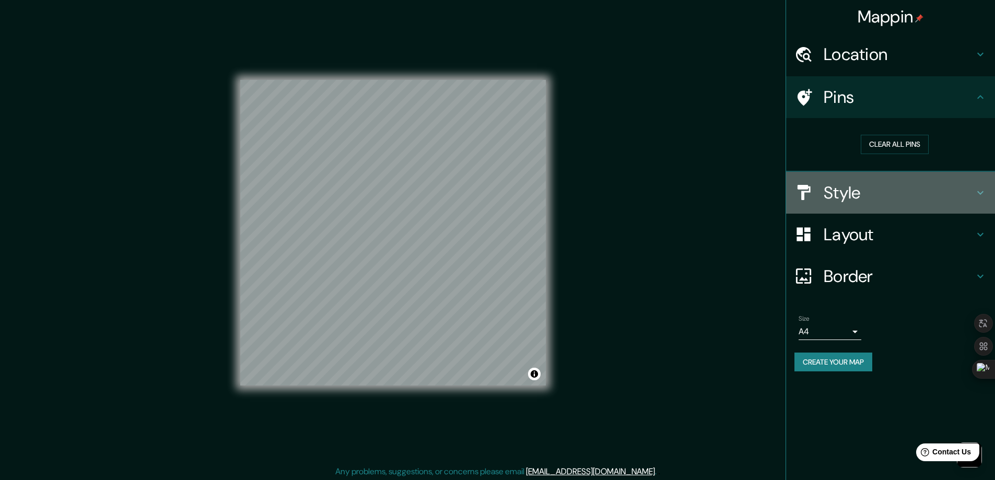
click at [820, 193] on div at bounding box center [808, 192] width 29 height 18
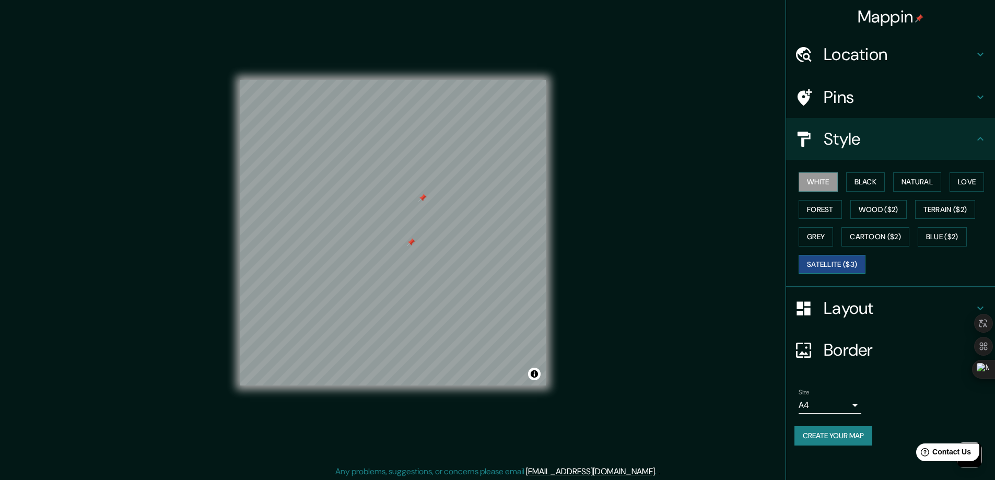
click at [827, 263] on button "Satellite ($3)" at bounding box center [832, 264] width 67 height 19
click at [400, 230] on div at bounding box center [400, 233] width 8 height 8
click at [399, 230] on div at bounding box center [398, 232] width 8 height 8
click at [418, 168] on div at bounding box center [415, 165] width 8 height 8
click at [899, 228] on button "Cartoon ($2)" at bounding box center [875, 236] width 68 height 19
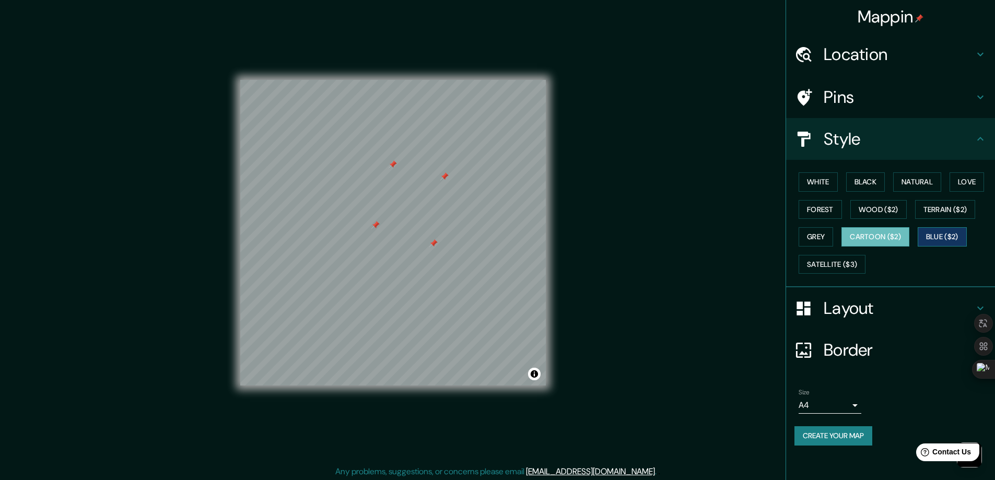
click at [938, 238] on button "Blue ($2)" at bounding box center [942, 236] width 49 height 19
click at [943, 207] on button "Terrain ($2)" at bounding box center [945, 209] width 61 height 19
click at [914, 209] on div "White Black Natural Love Forest Wood ($2) Terrain ($2) Grey Cartoon ($2) Blue (…" at bounding box center [894, 223] width 201 height 110
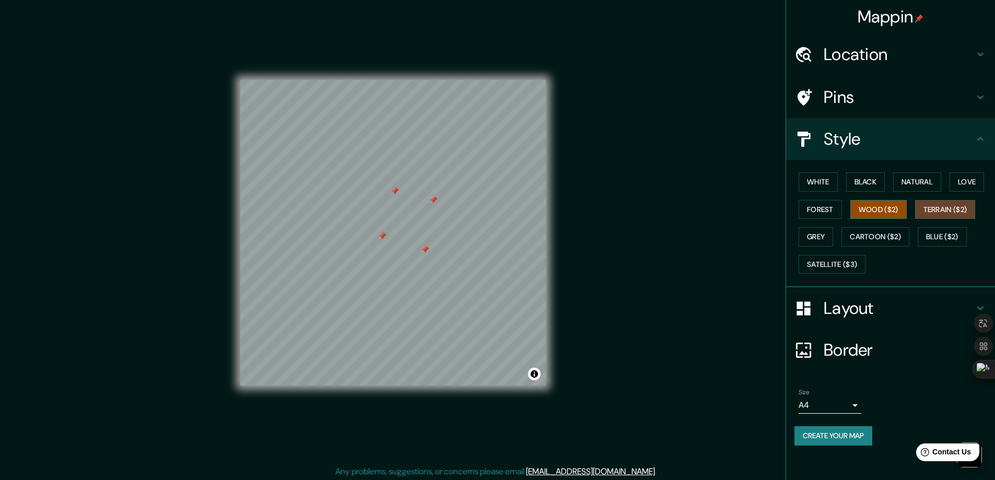
click at [898, 208] on button "Wood ($2)" at bounding box center [878, 209] width 56 height 19
click at [861, 207] on button "Wood ($2)" at bounding box center [878, 209] width 56 height 19
click at [825, 208] on button "Forest" at bounding box center [820, 209] width 43 height 19
click at [886, 197] on div "White Black Natural Love Forest Wood ($2) Terrain ($2) Grey Cartoon ($2) Blue (…" at bounding box center [894, 223] width 201 height 110
click at [890, 189] on div "White Black Natural Love Forest Wood ($2) Terrain ($2) Grey Cartoon ($2) Blue (…" at bounding box center [894, 223] width 201 height 110
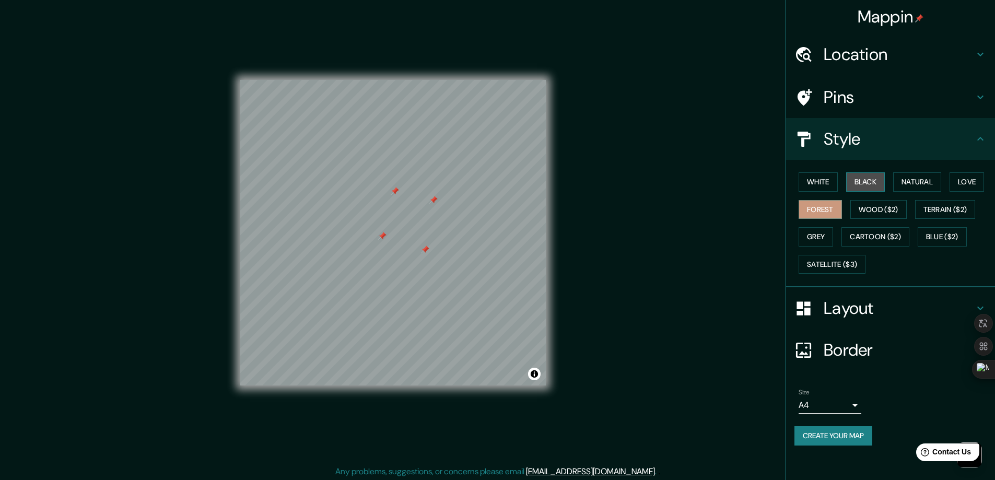
click at [883, 179] on button "Black" at bounding box center [865, 181] width 39 height 19
click at [933, 181] on button "Natural" at bounding box center [917, 181] width 48 height 19
click at [976, 182] on button "Love" at bounding box center [967, 181] width 34 height 19
click at [826, 182] on button "White" at bounding box center [818, 181] width 39 height 19
click at [821, 196] on div "White Black Natural Love Forest Wood ($2) Terrain ($2) Grey Cartoon ($2) Blue (…" at bounding box center [894, 223] width 201 height 110
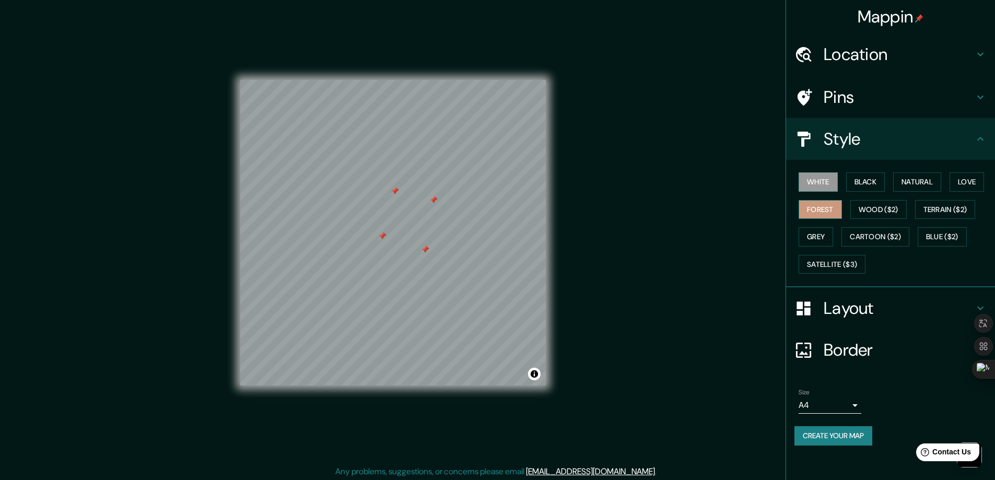
click at [821, 215] on button "Forest" at bounding box center [820, 209] width 43 height 19
click at [888, 213] on button "Wood ($2)" at bounding box center [878, 209] width 56 height 19
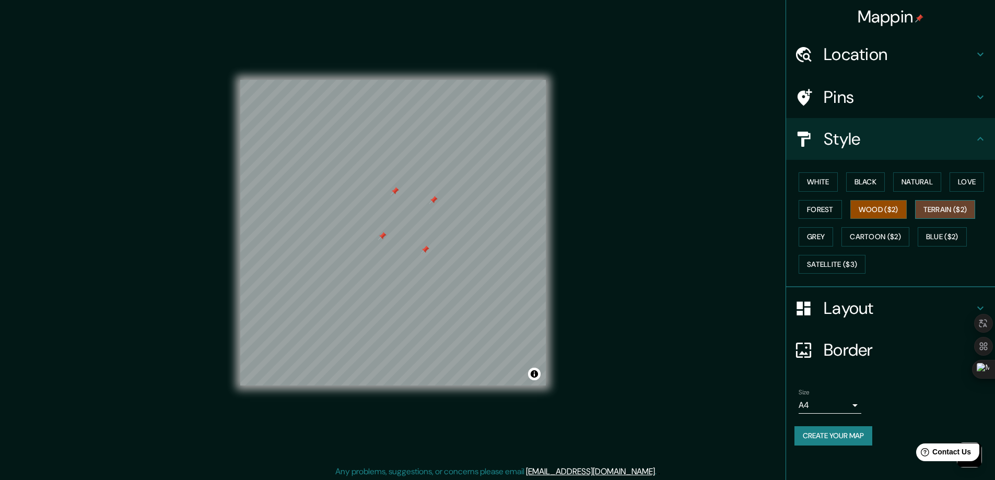
click at [941, 218] on button "Terrain ($2)" at bounding box center [945, 209] width 61 height 19
click at [900, 215] on button "Wood ($2)" at bounding box center [878, 209] width 56 height 19
click at [812, 181] on button "White" at bounding box center [818, 181] width 39 height 19
click at [866, 182] on button "Black" at bounding box center [865, 181] width 39 height 19
click at [822, 181] on button "White" at bounding box center [818, 181] width 39 height 19
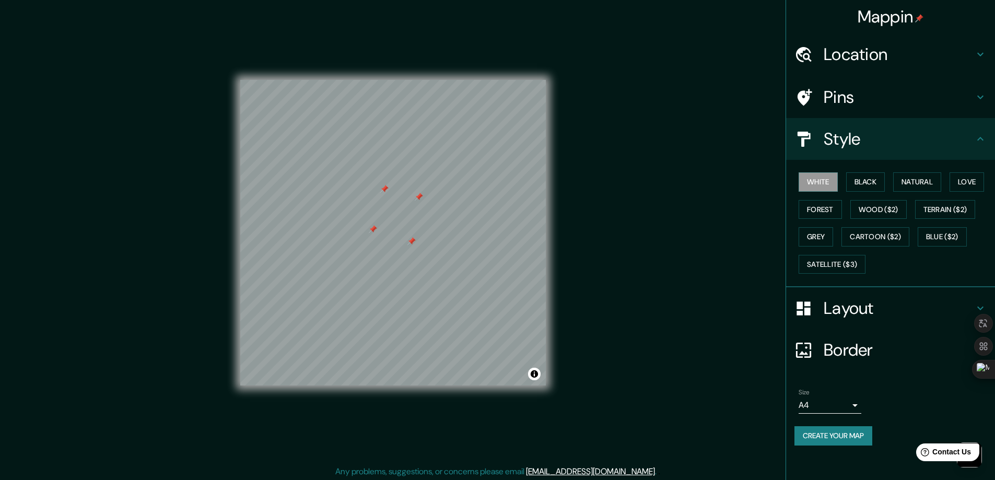
click at [822, 314] on div at bounding box center [808, 308] width 29 height 18
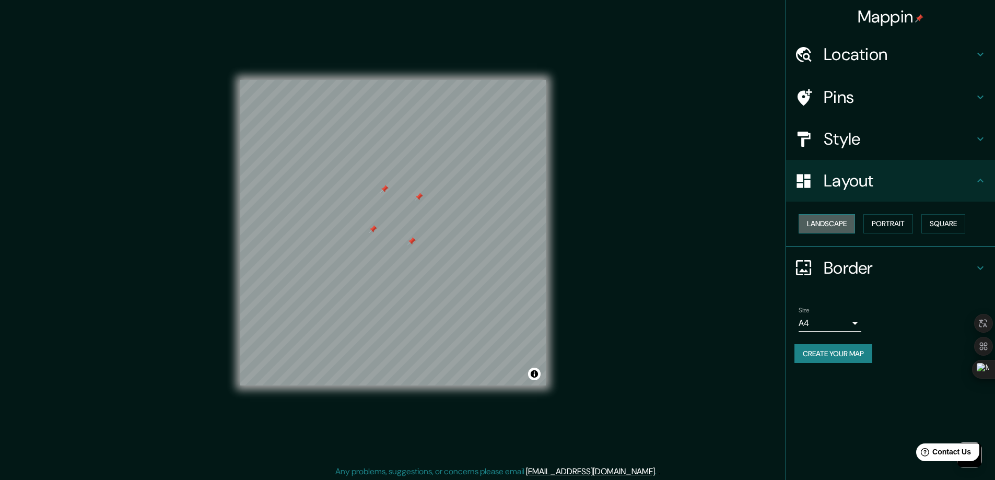
click at [841, 223] on button "Landscape" at bounding box center [827, 223] width 56 height 19
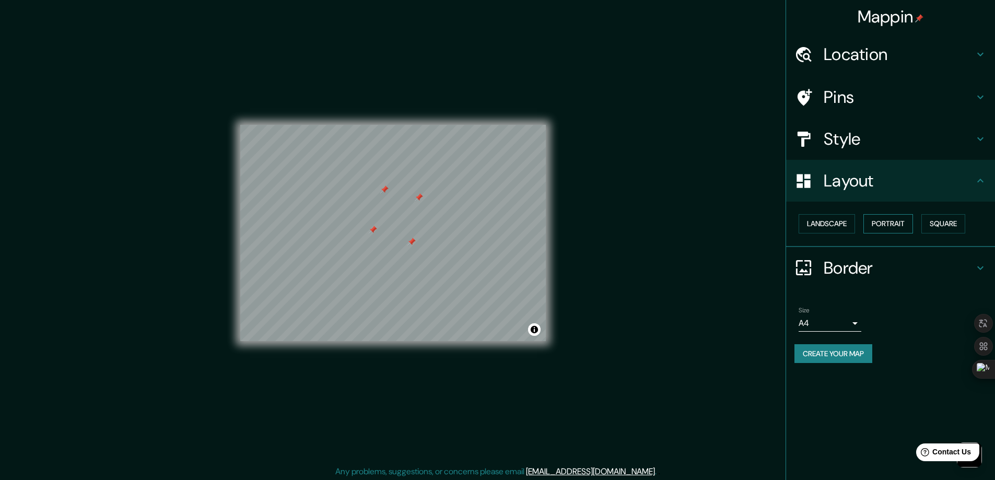
click at [913, 221] on button "Portrait" at bounding box center [888, 223] width 50 height 19
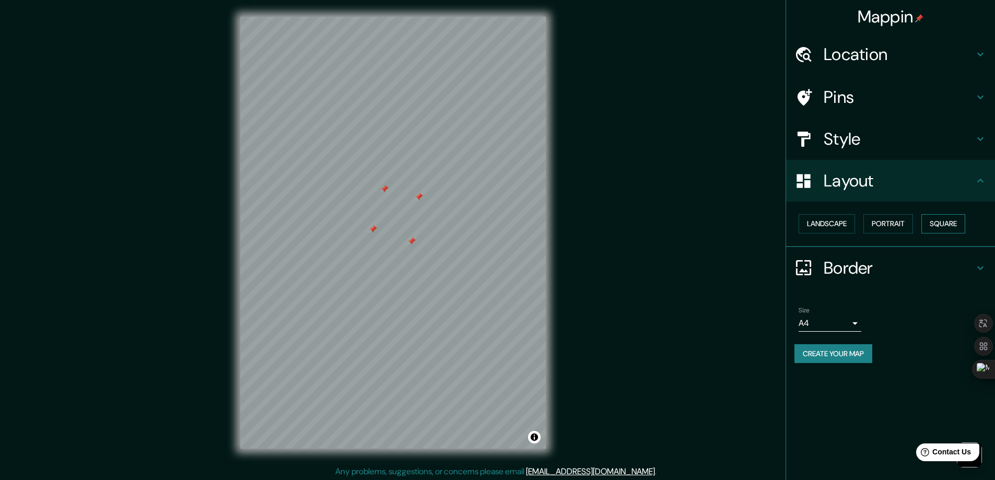
click at [942, 222] on button "Square" at bounding box center [943, 223] width 44 height 19
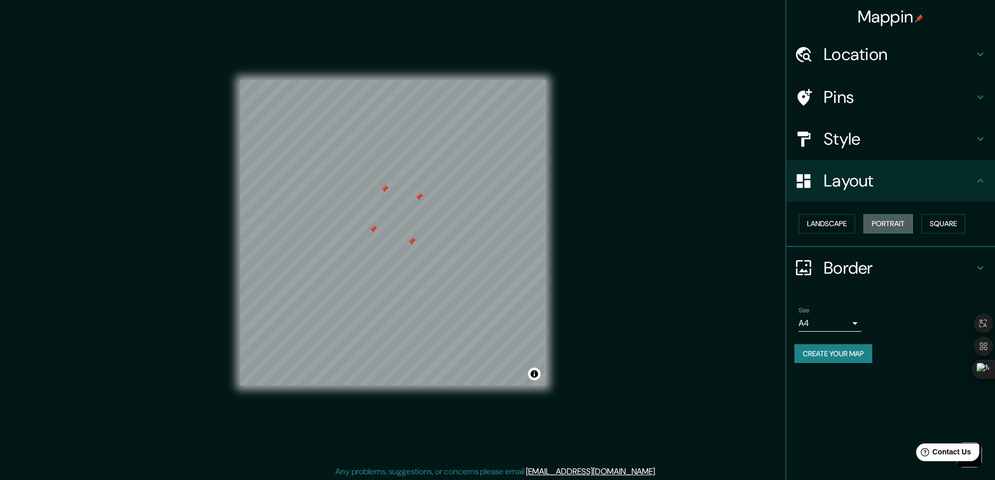
click at [900, 222] on button "Portrait" at bounding box center [888, 223] width 50 height 19
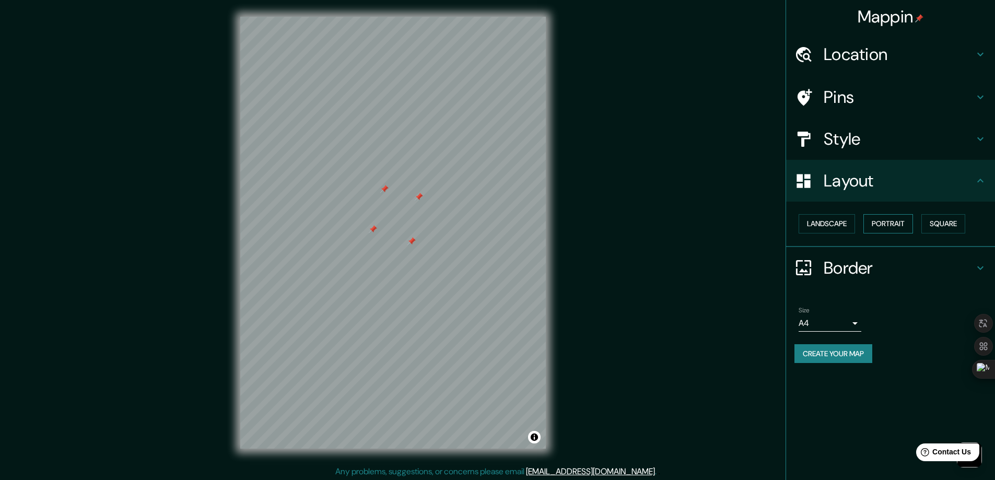
click at [866, 220] on button "Portrait" at bounding box center [888, 223] width 50 height 19
click at [838, 220] on button "Landscape" at bounding box center [827, 223] width 56 height 19
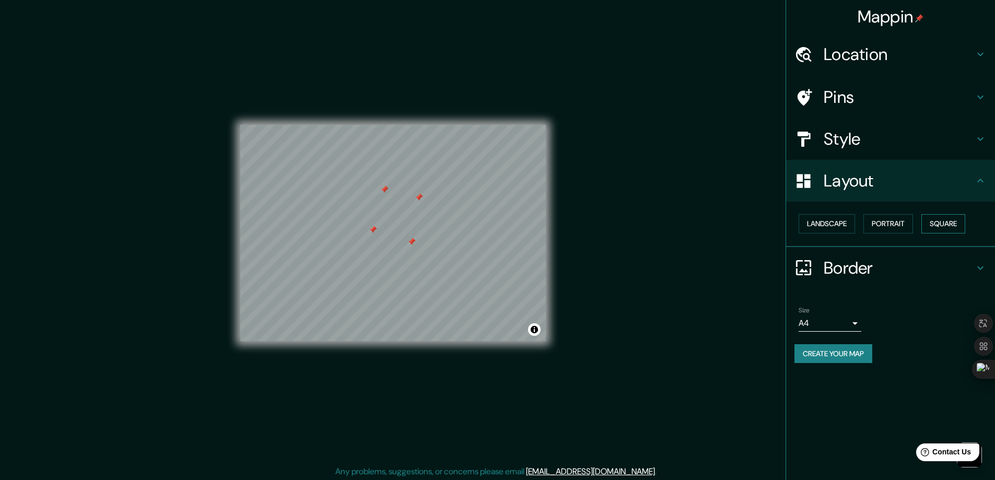
click at [943, 222] on button "Square" at bounding box center [943, 223] width 44 height 19
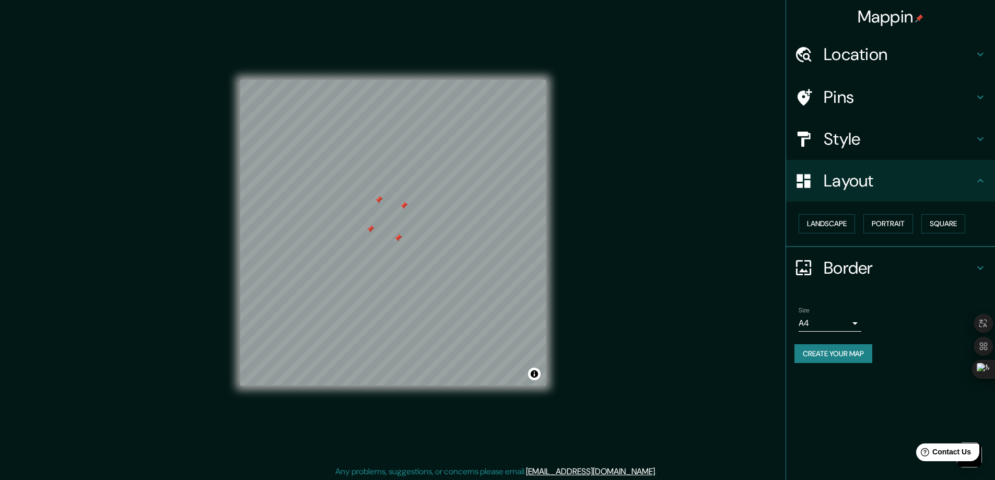
click at [832, 274] on h4 "Border" at bounding box center [899, 267] width 150 height 21
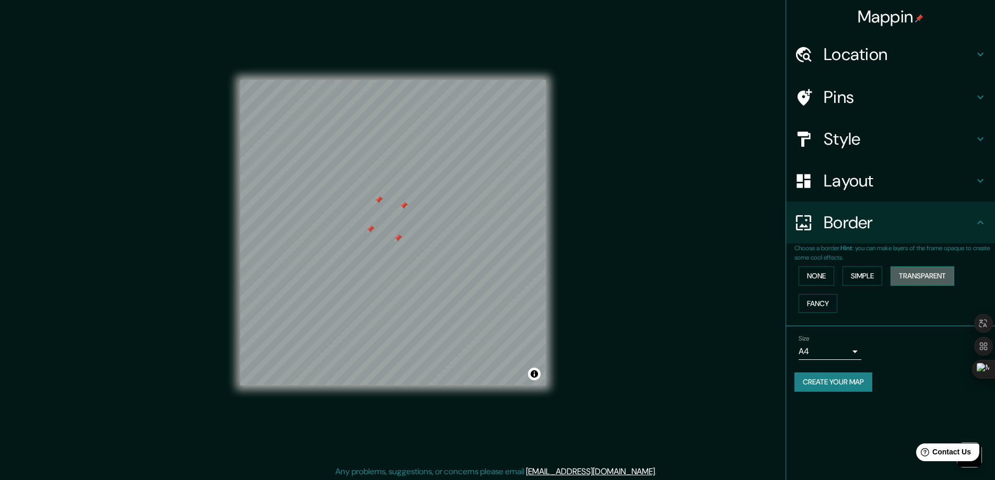
click at [915, 273] on button "Transparent" at bounding box center [922, 275] width 64 height 19
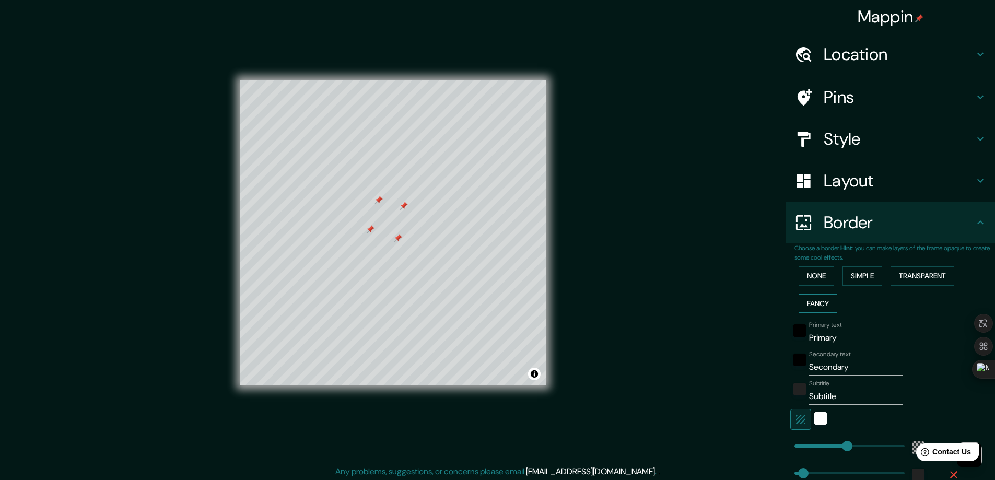
click at [808, 304] on button "Fancy" at bounding box center [818, 303] width 39 height 19
click at [871, 273] on button "Simple" at bounding box center [862, 275] width 40 height 19
